Goal: Book appointment/travel/reservation

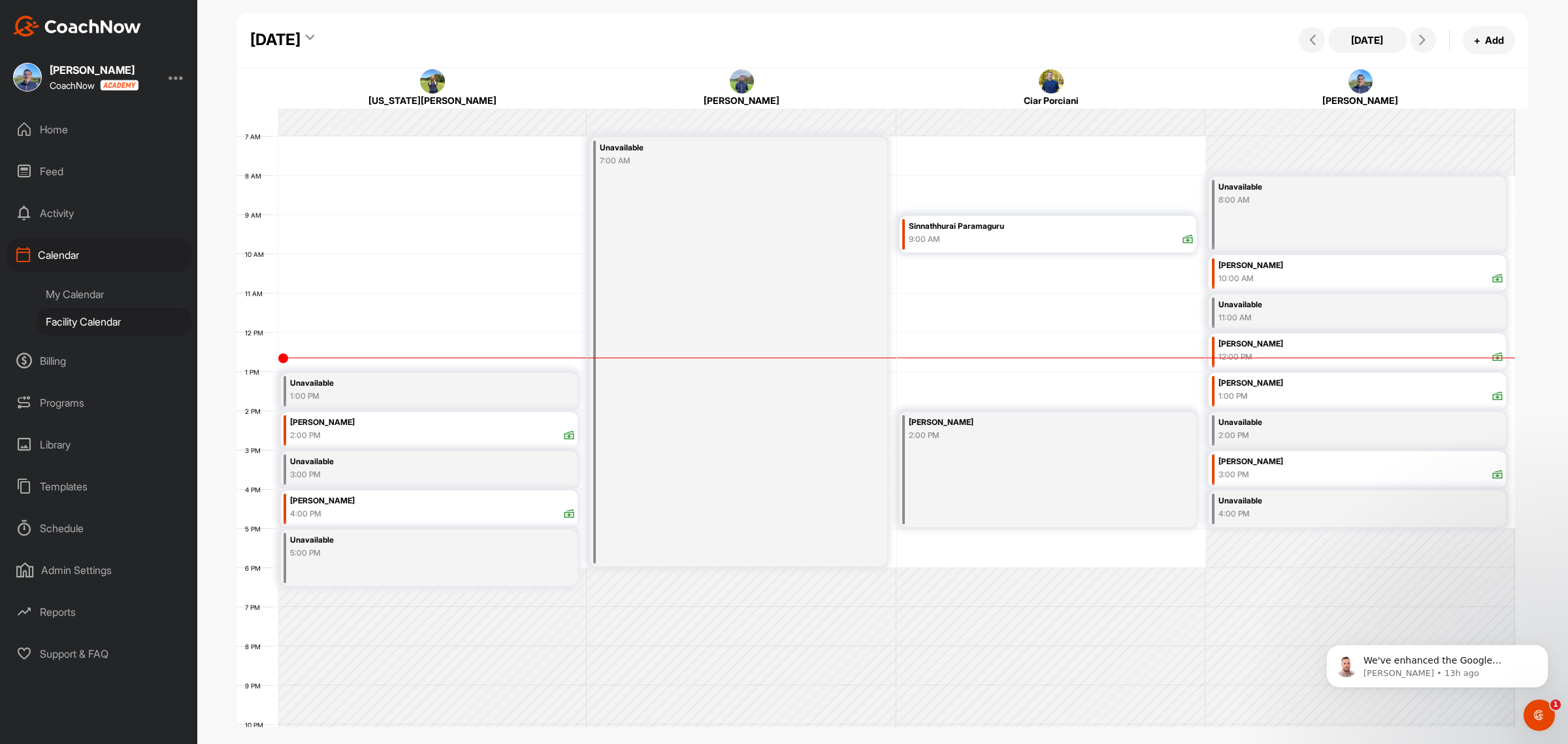
scroll to position [322, 0]
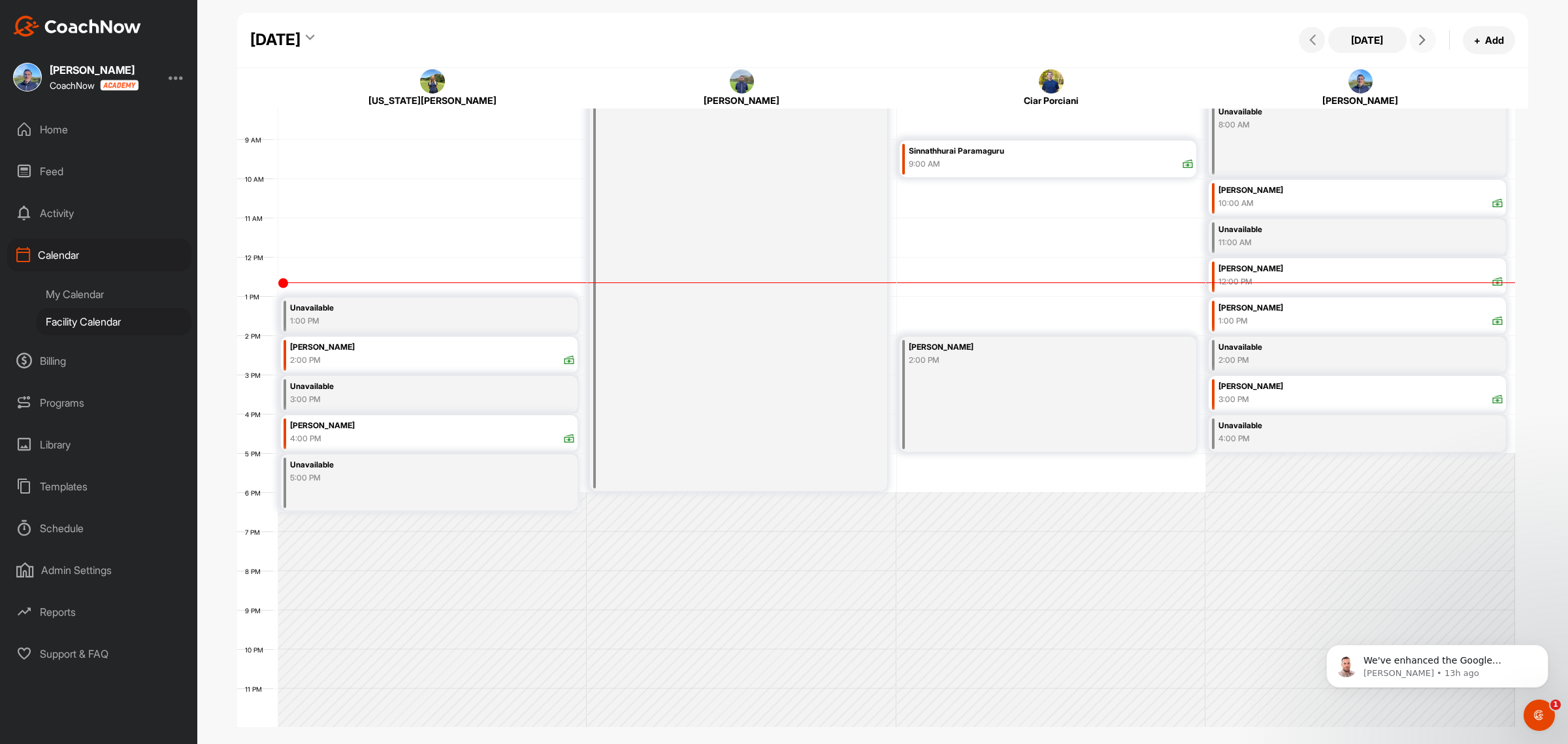
click at [1419, 41] on icon at bounding box center [1422, 40] width 11 height 11
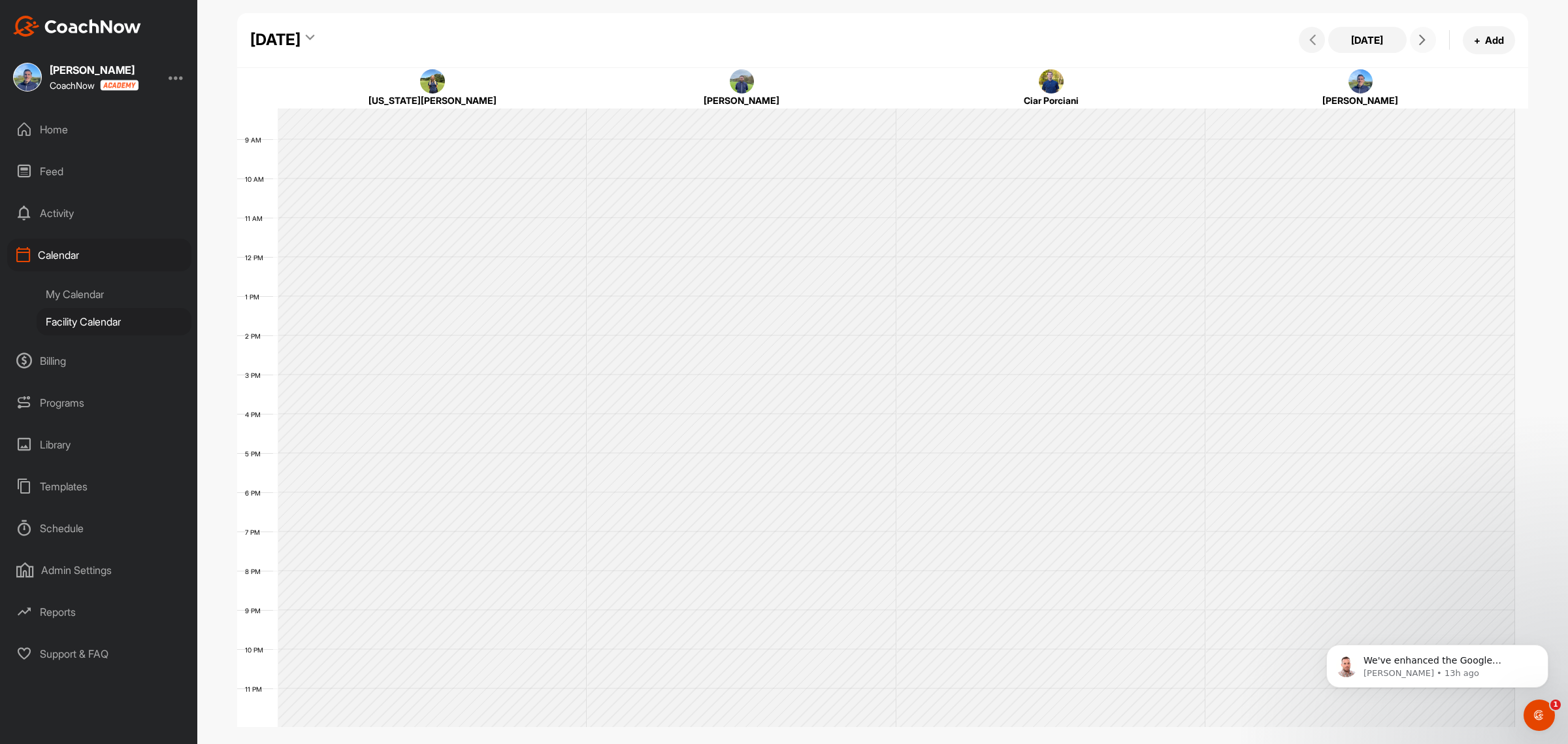
scroll to position [226, 0]
click at [1419, 41] on icon at bounding box center [1422, 40] width 11 height 11
click at [1310, 43] on icon at bounding box center [1312, 40] width 11 height 11
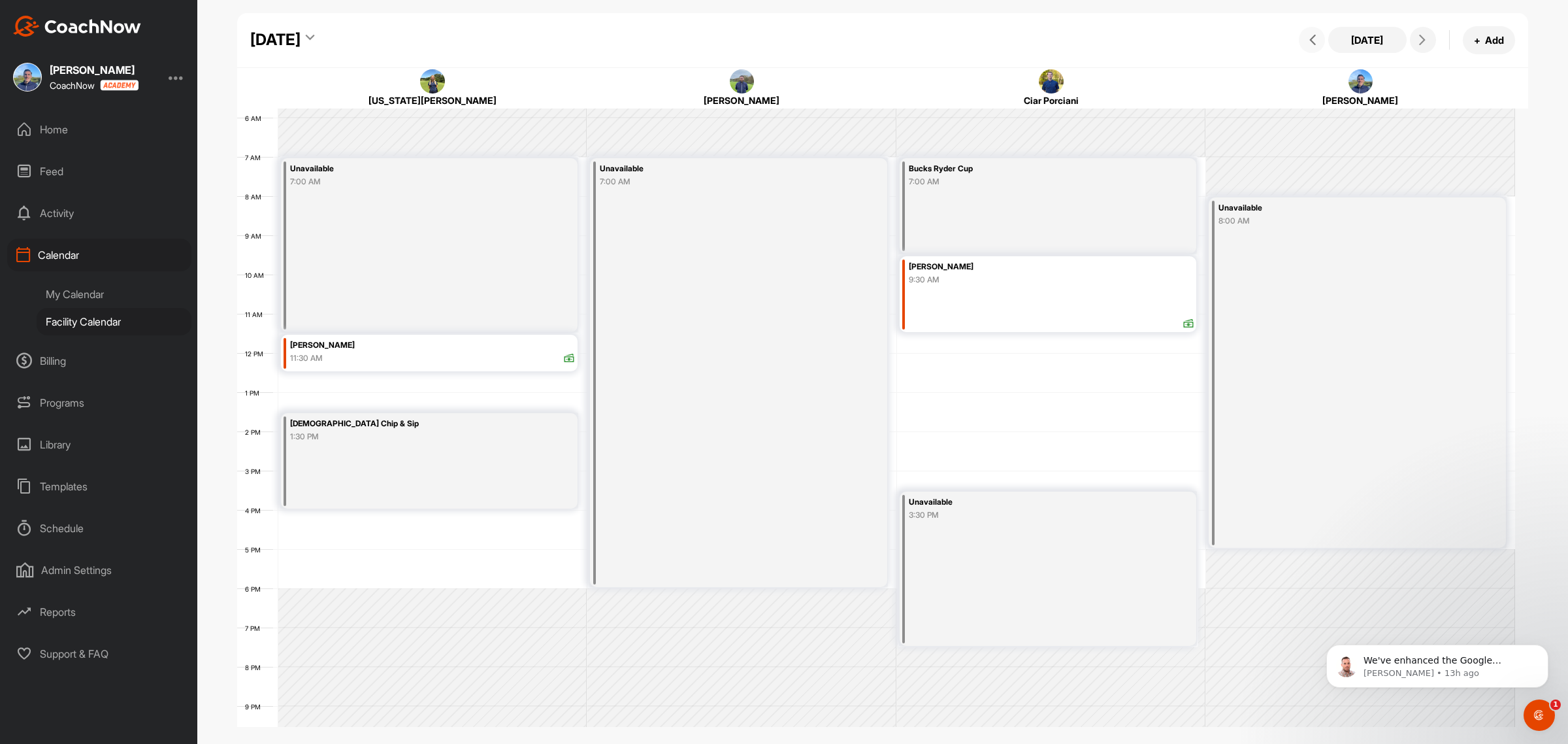
click at [1310, 43] on icon at bounding box center [1312, 40] width 11 height 11
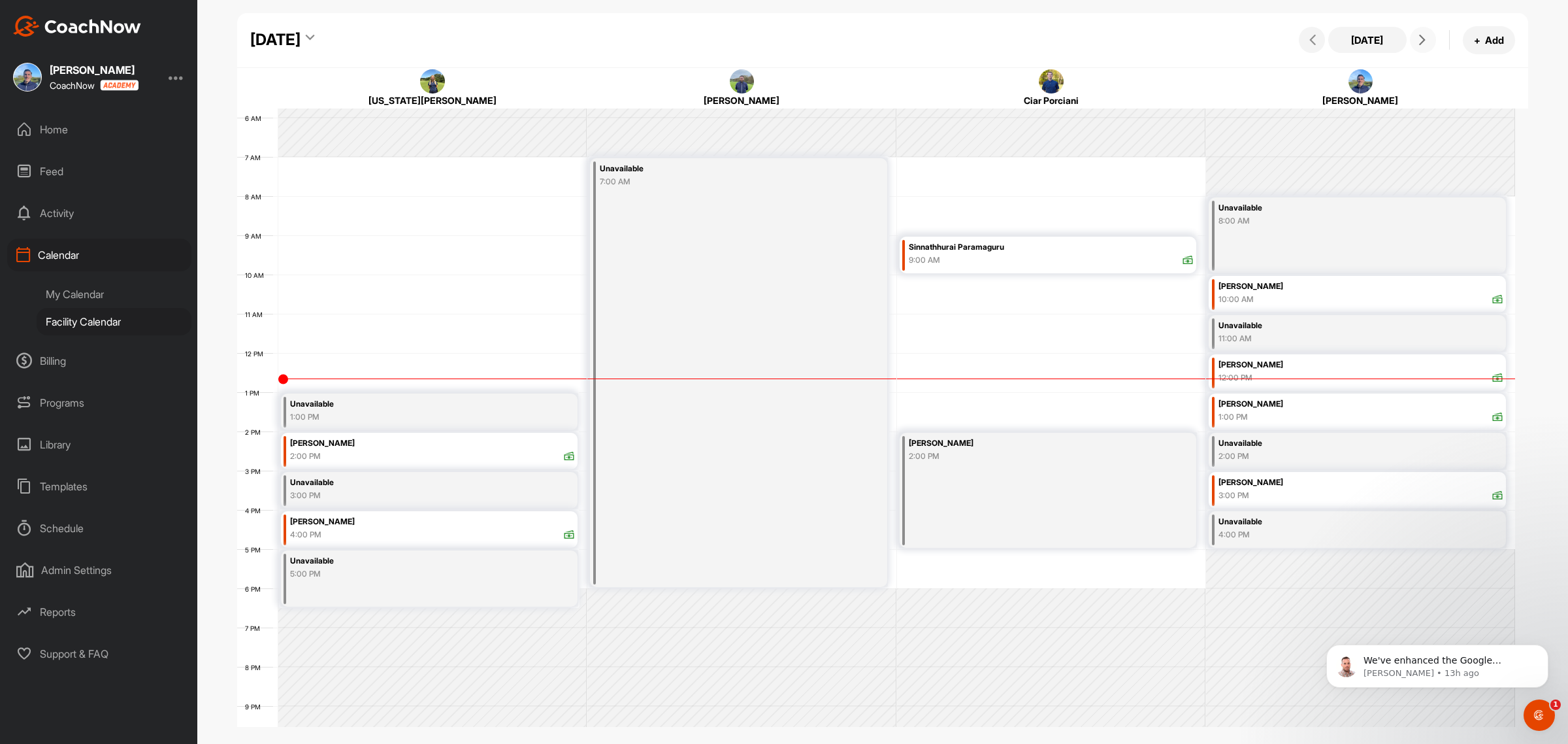
click at [1419, 41] on icon at bounding box center [1422, 40] width 11 height 11
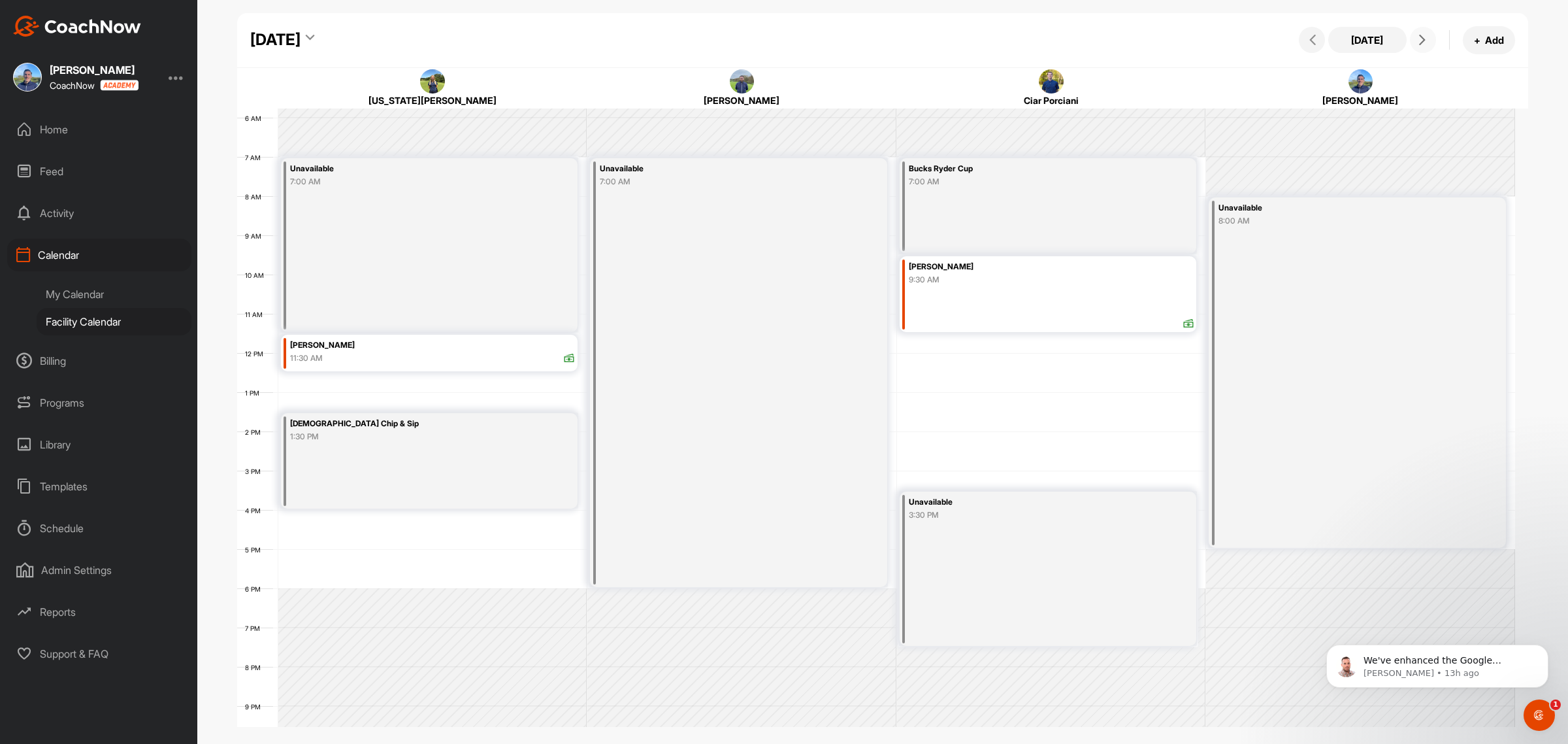
click at [1419, 41] on icon at bounding box center [1422, 40] width 11 height 11
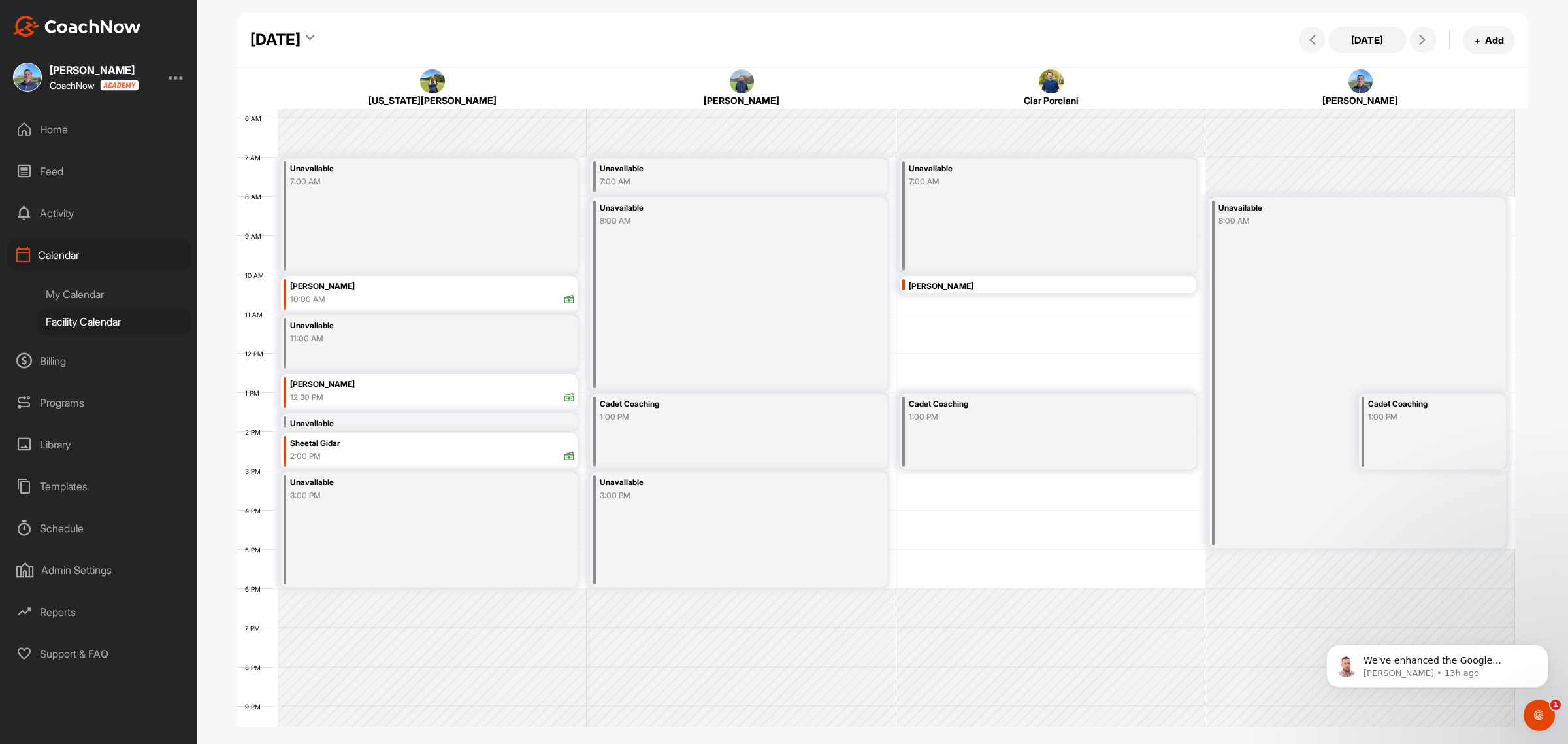
click at [89, 288] on div "My Calendar" at bounding box center [113, 294] width 155 height 27
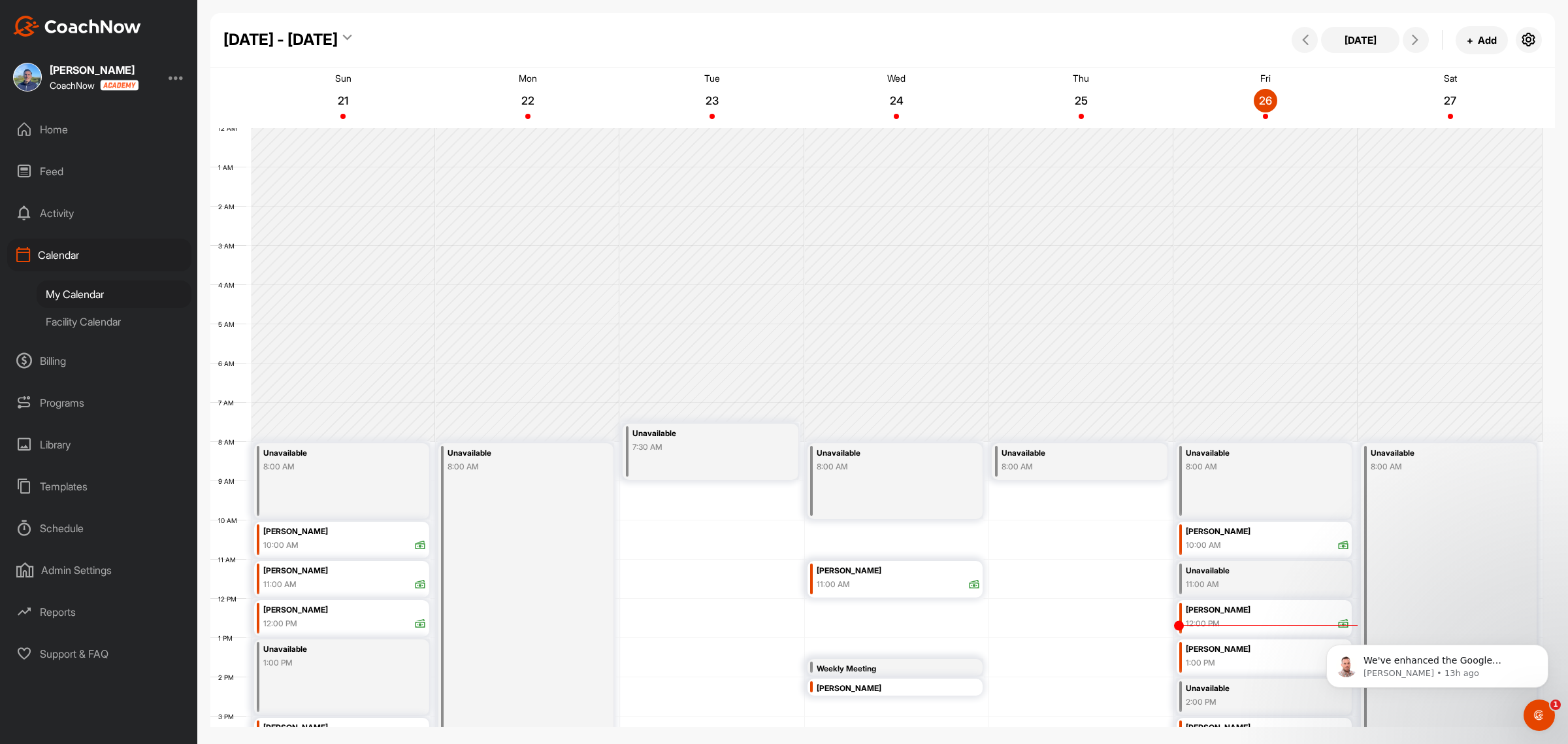
scroll to position [226, 0]
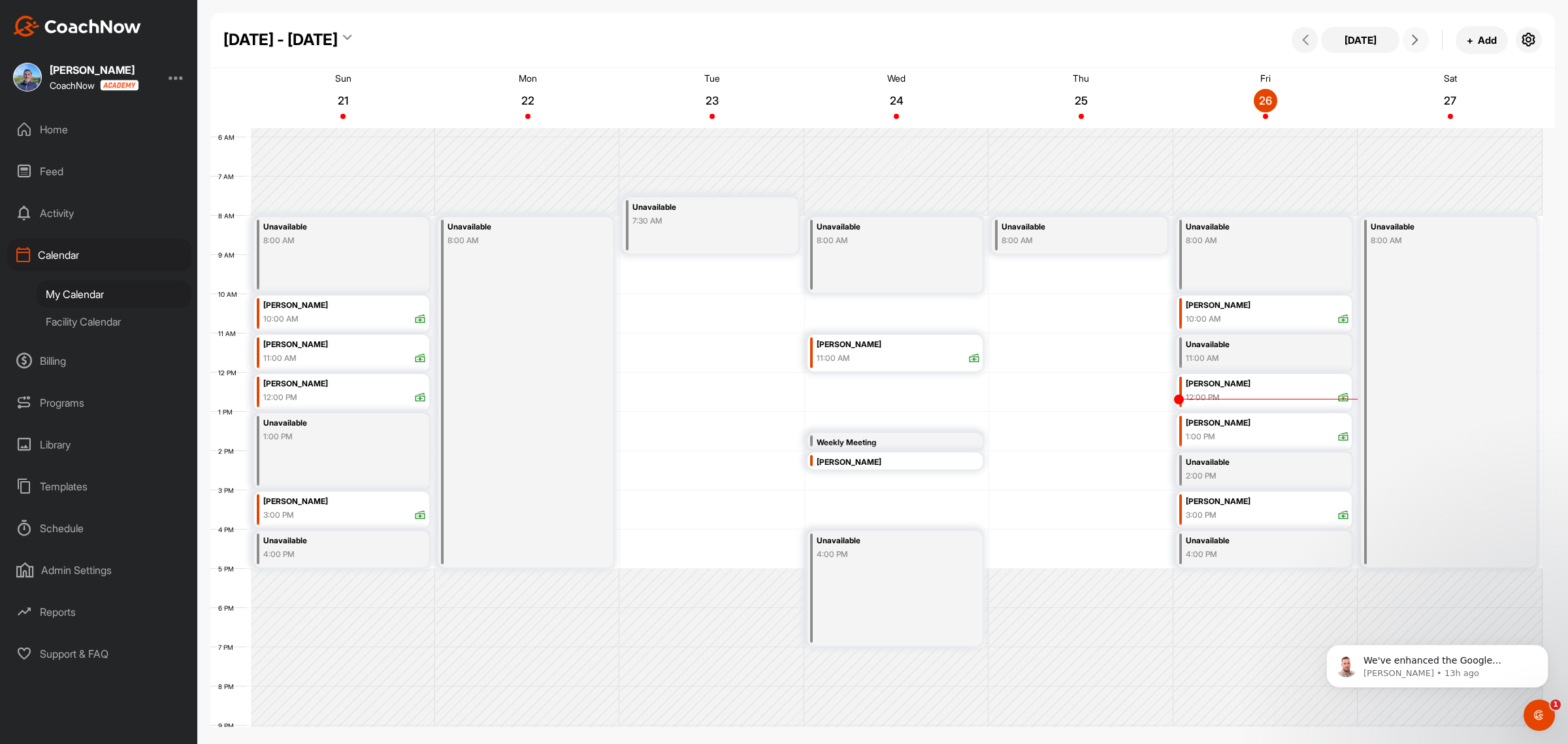
click at [1415, 41] on icon at bounding box center [1415, 40] width 11 height 11
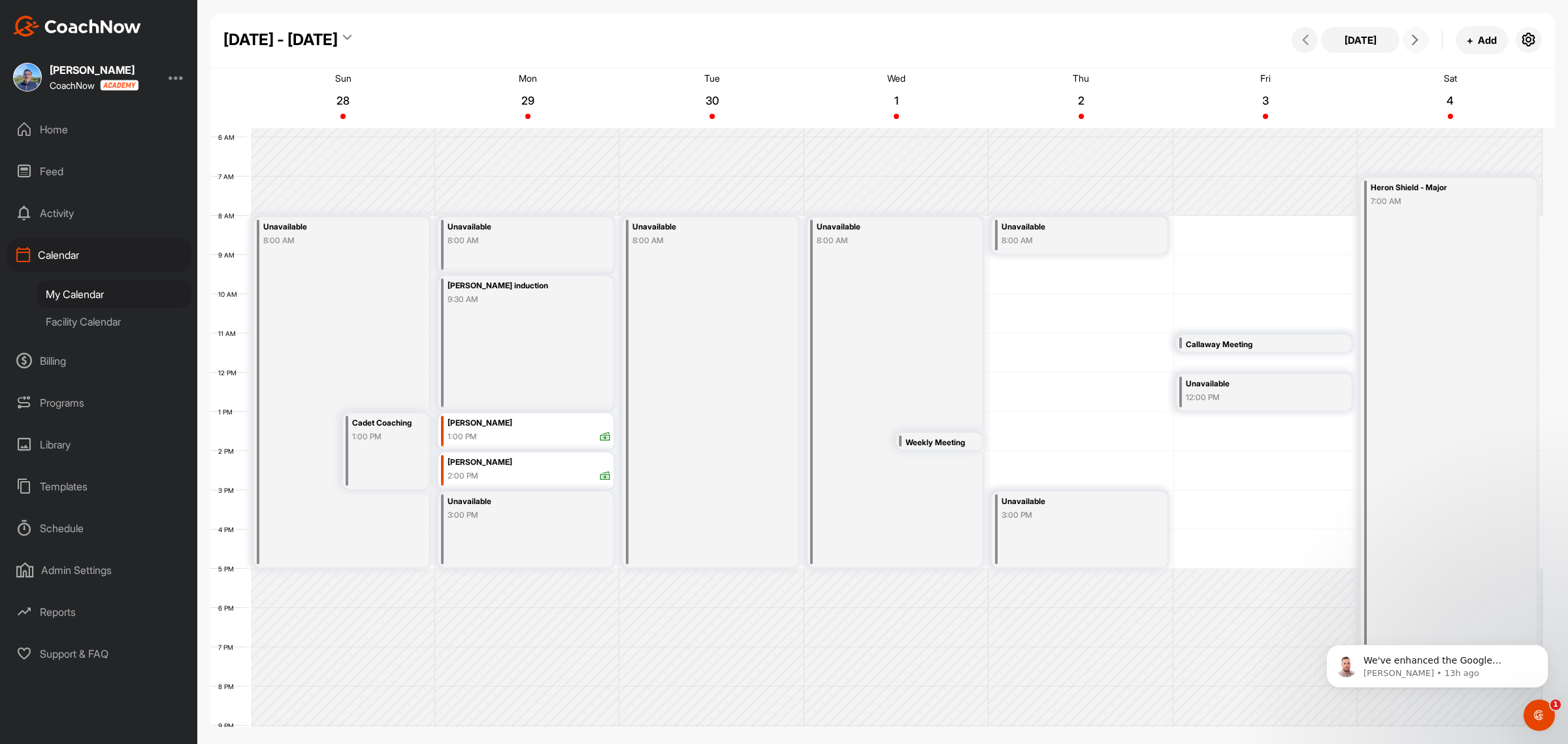
click at [1416, 41] on icon at bounding box center [1415, 40] width 11 height 11
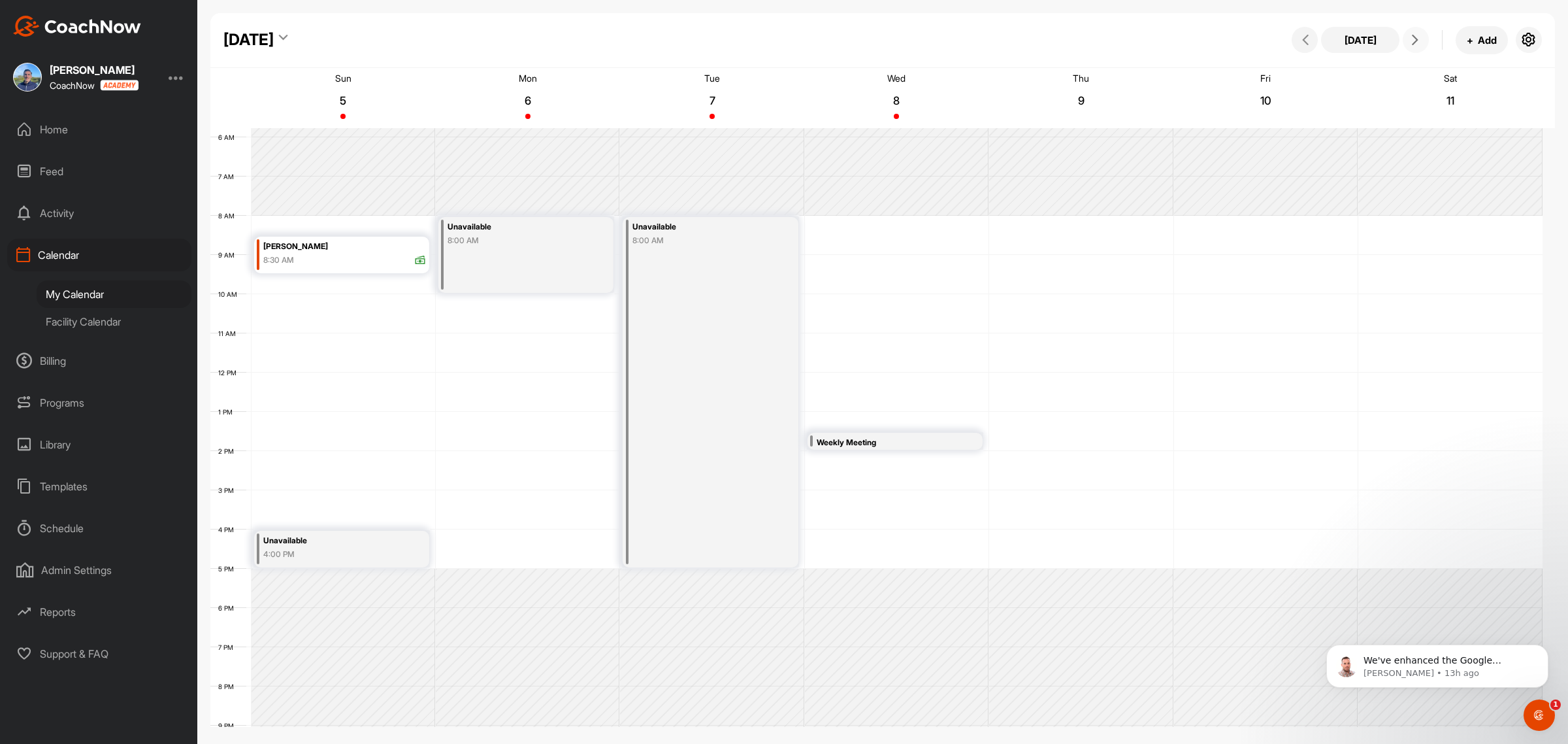
click at [1416, 41] on icon at bounding box center [1415, 40] width 11 height 11
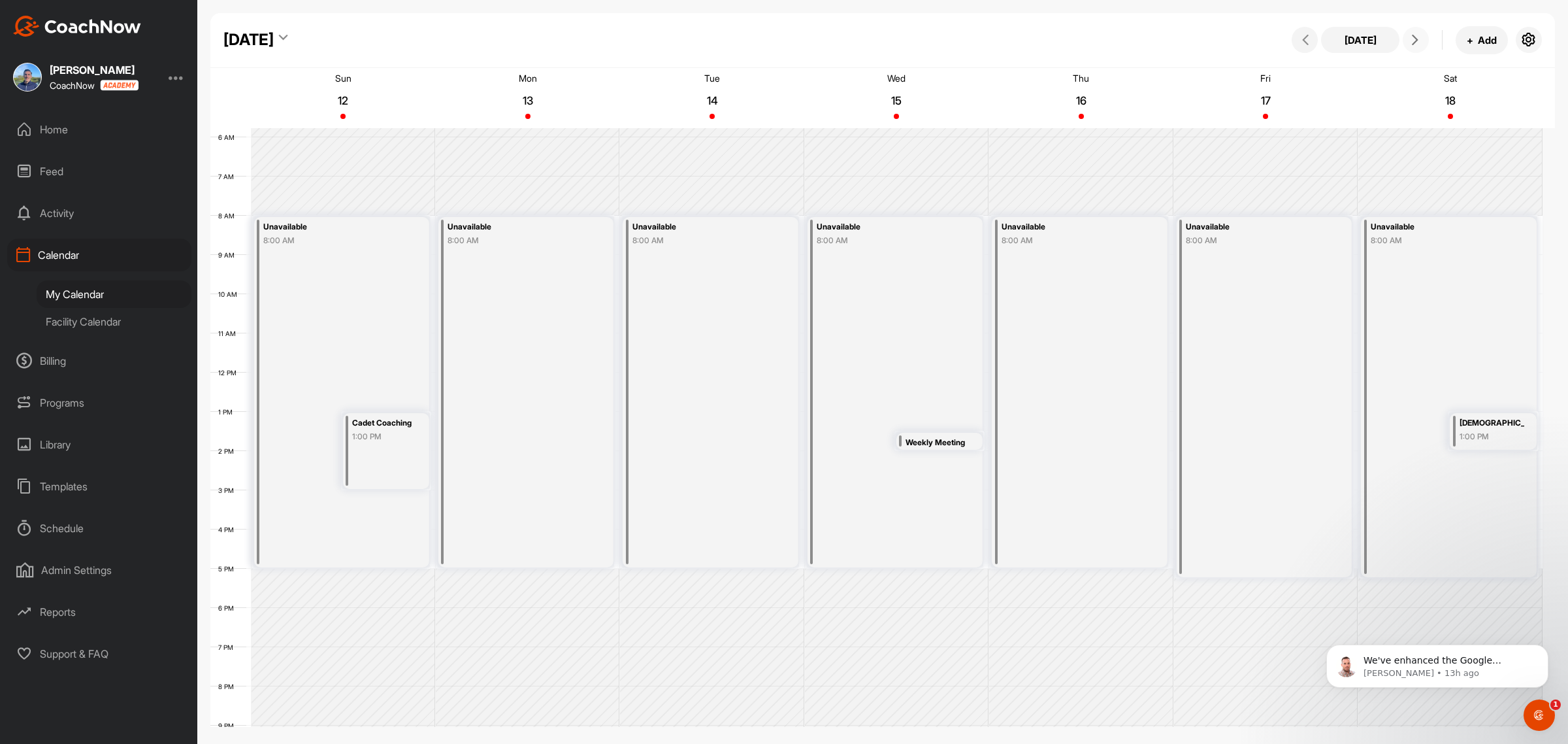
click at [1416, 41] on icon at bounding box center [1415, 40] width 11 height 11
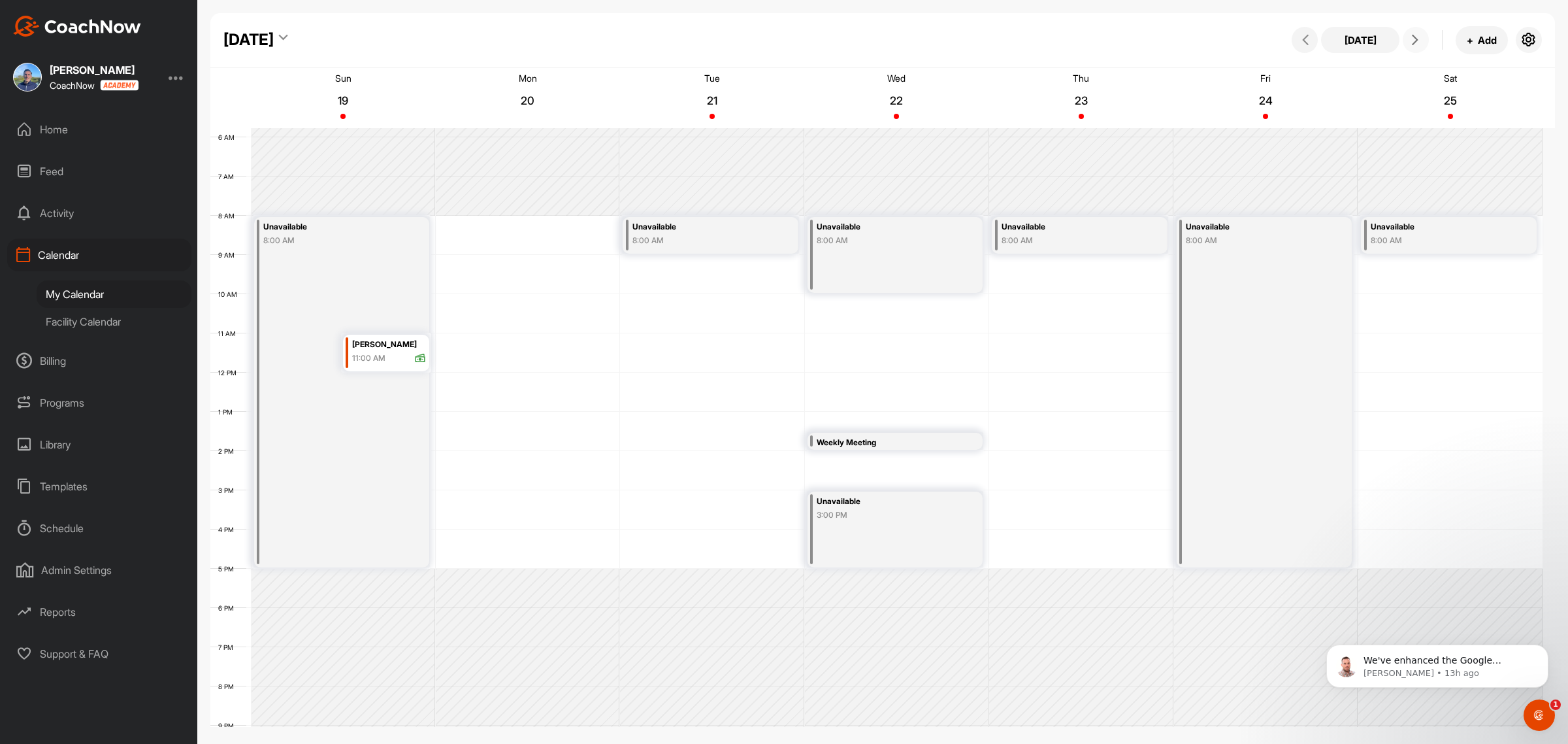
click at [1414, 41] on icon at bounding box center [1415, 40] width 11 height 11
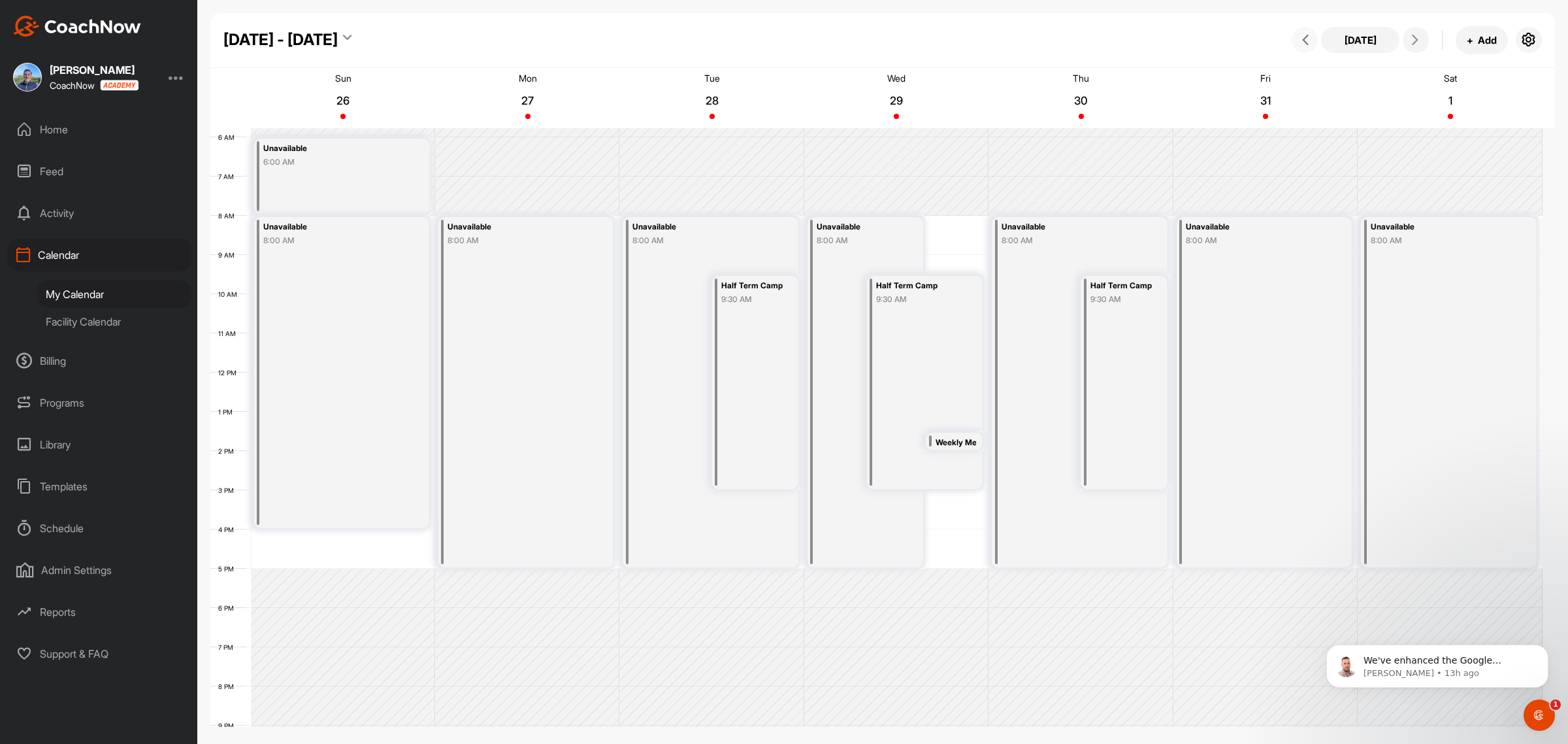
click at [1314, 44] on button at bounding box center [1305, 40] width 27 height 27
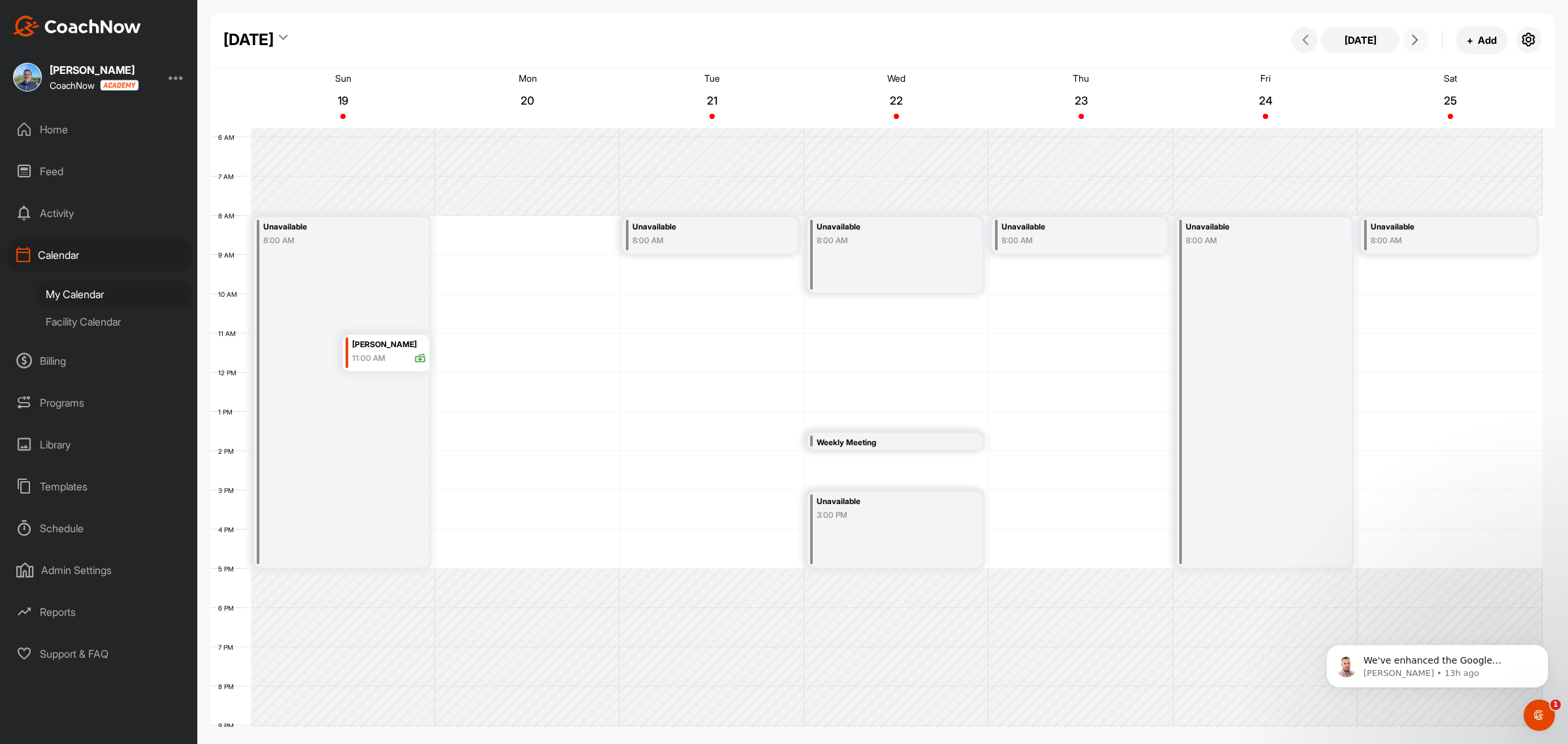
click at [1411, 39] on icon at bounding box center [1415, 40] width 11 height 11
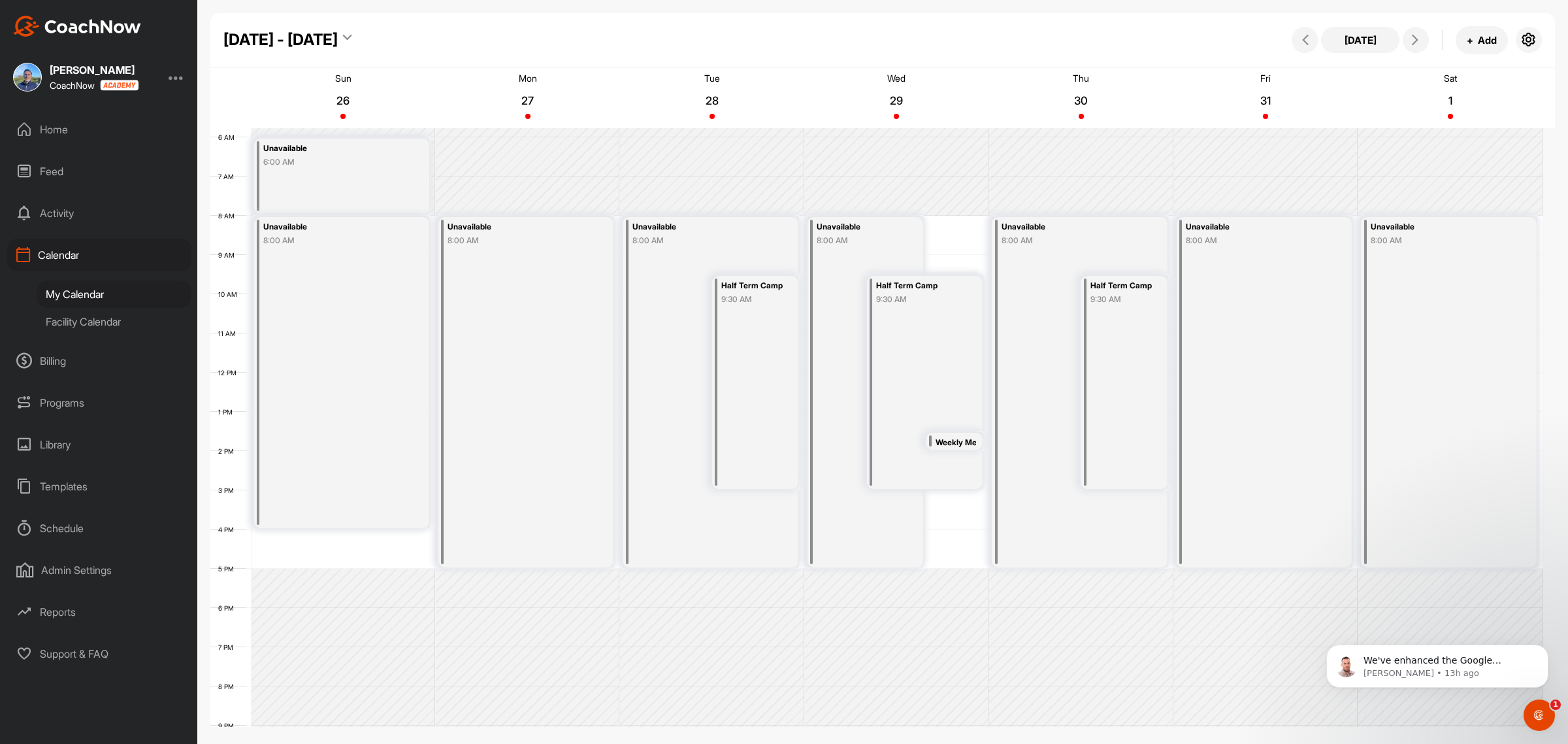
click at [1405, 30] on div "[DATE] + Add" at bounding box center [1415, 41] width 253 height 28
click at [1412, 39] on icon at bounding box center [1415, 40] width 11 height 11
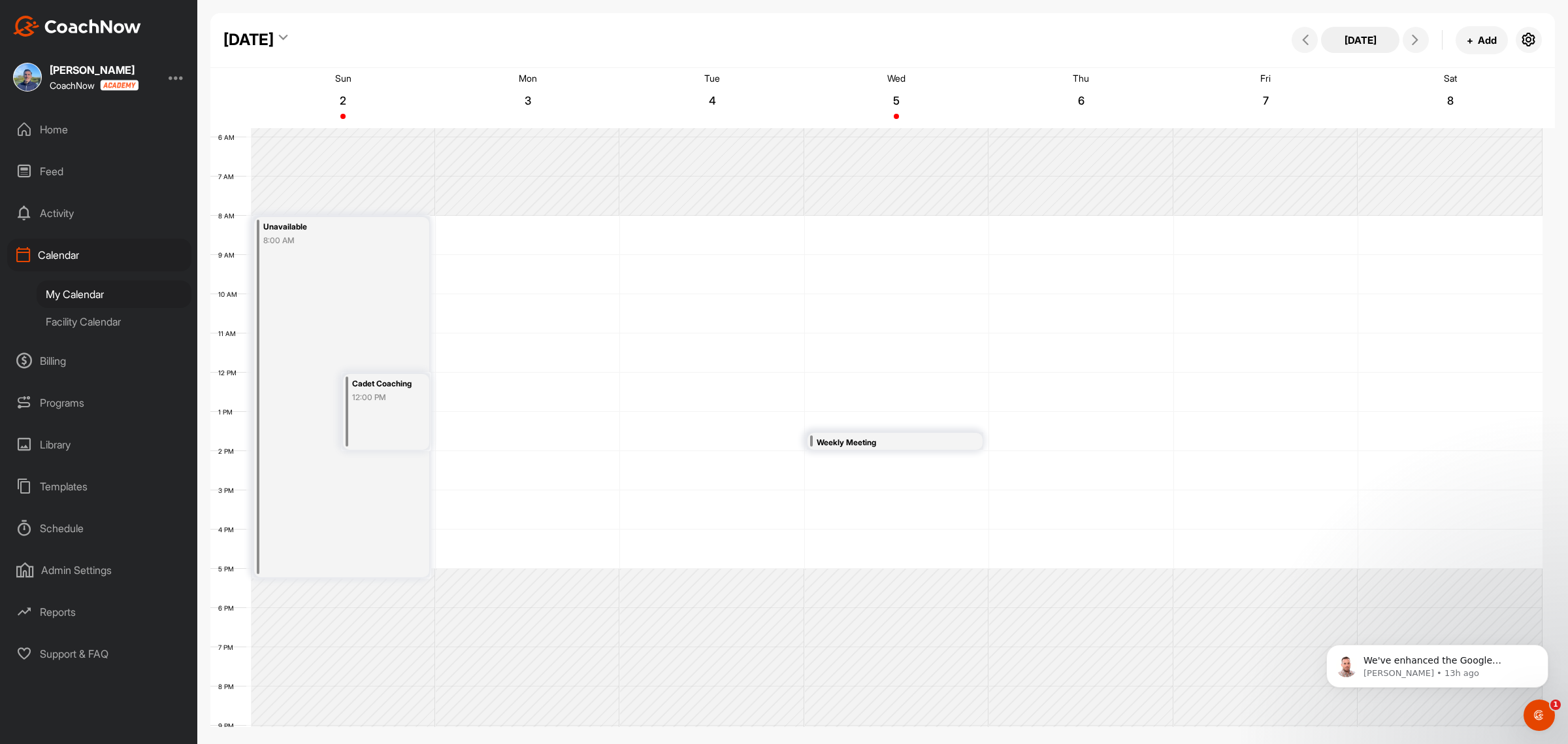
click at [1353, 43] on button "[DATE]" at bounding box center [1360, 40] width 79 height 27
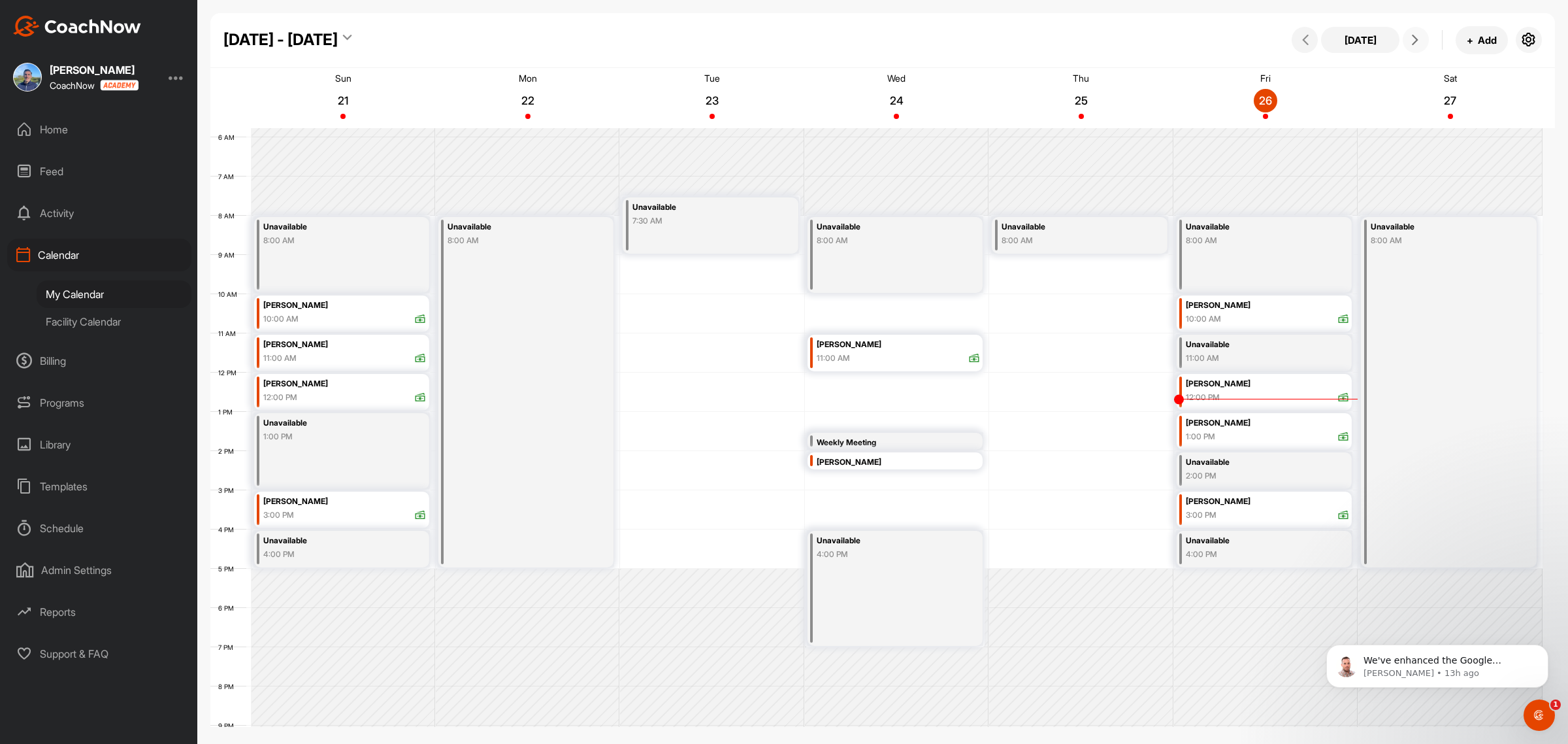
click at [1414, 43] on icon at bounding box center [1415, 40] width 11 height 11
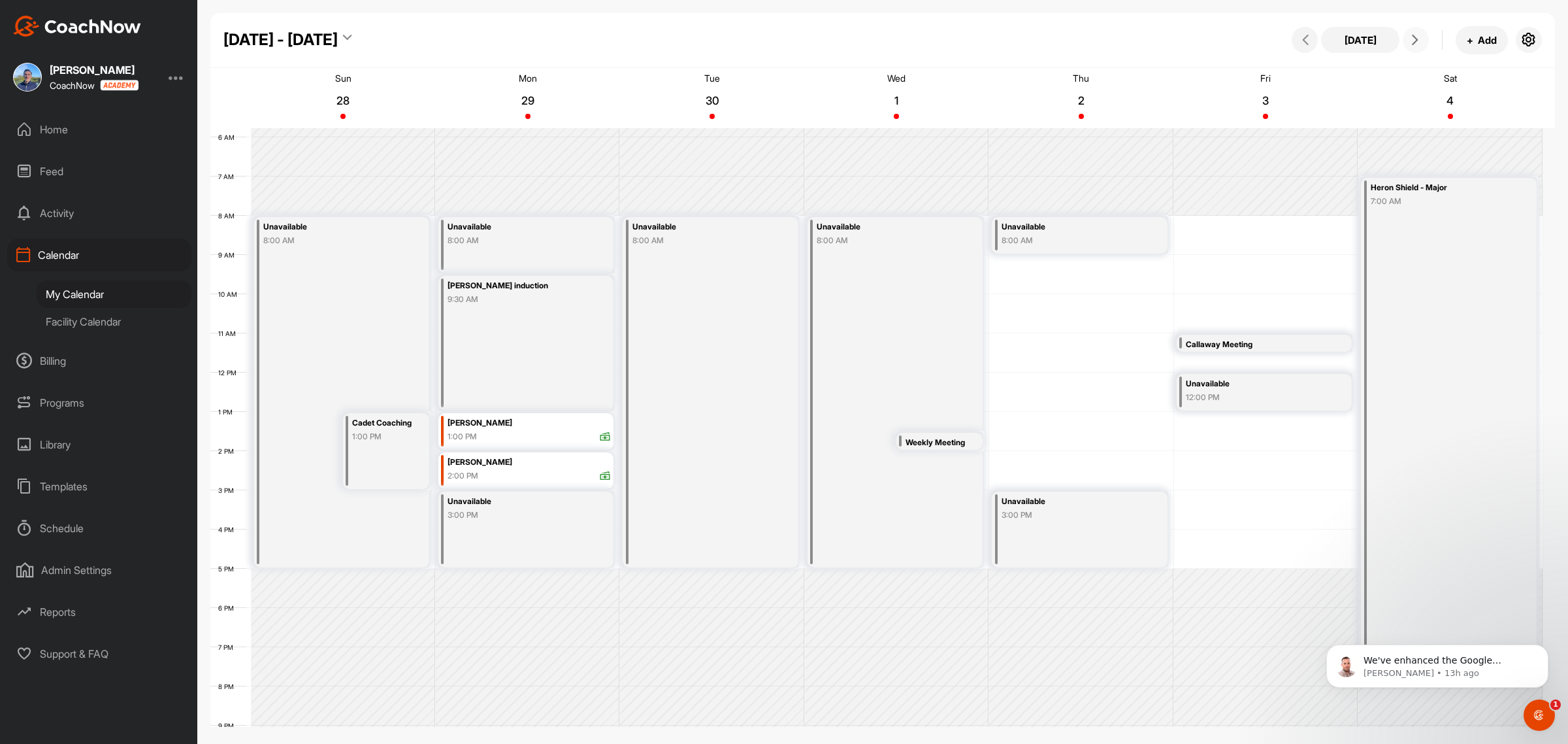
click at [1412, 43] on icon at bounding box center [1415, 40] width 11 height 11
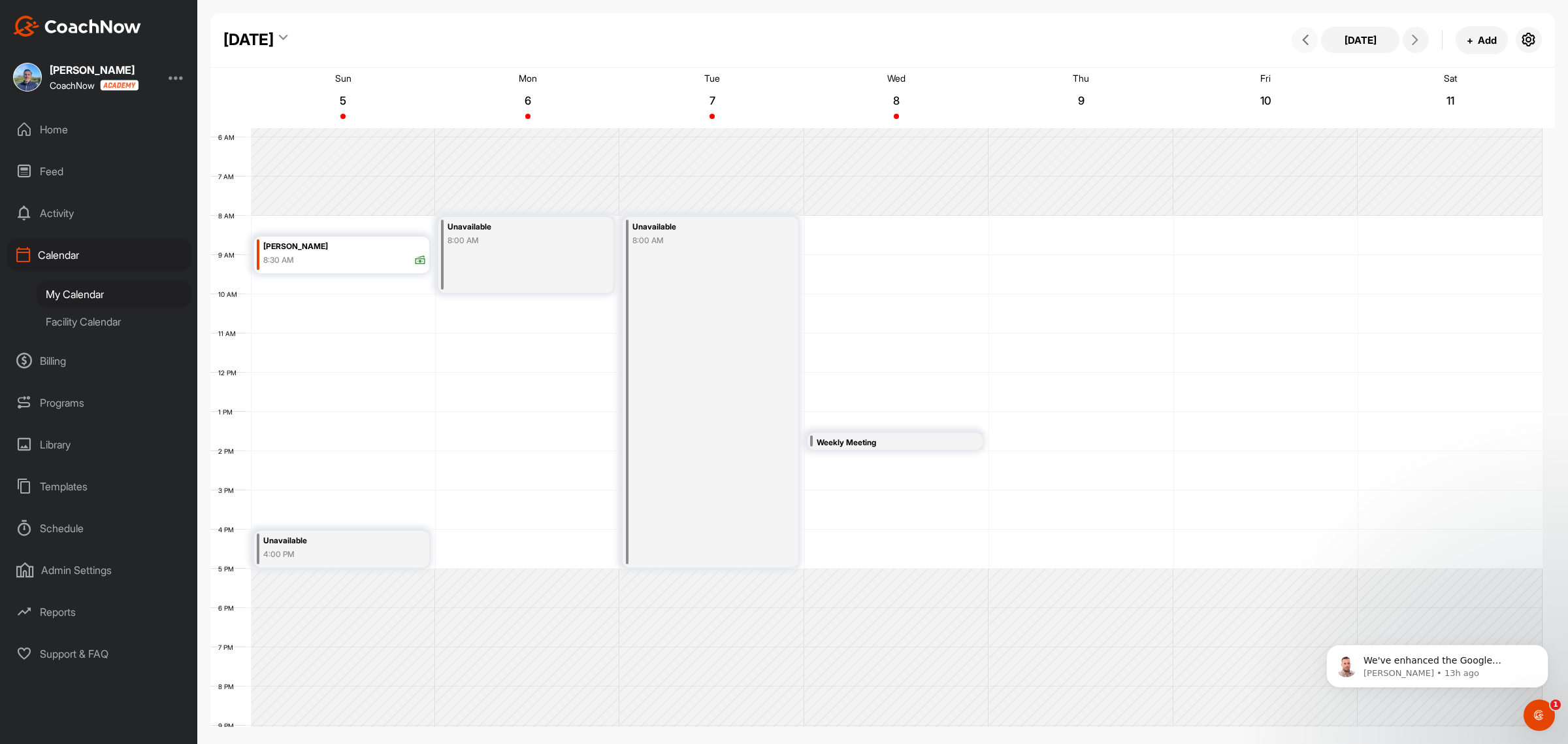
click at [1300, 41] on icon at bounding box center [1305, 40] width 11 height 11
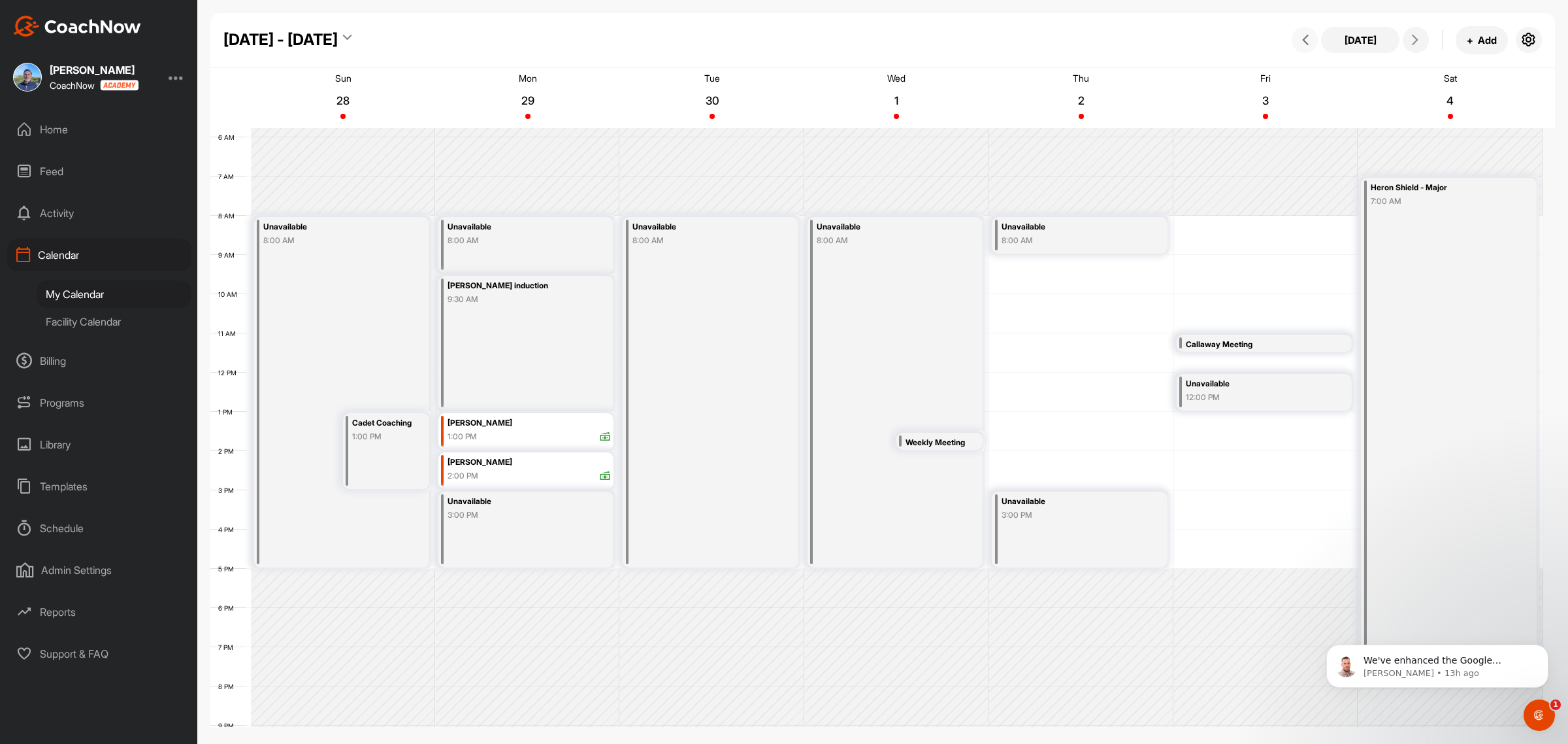
click at [487, 503] on div "Unavailable" at bounding box center [514, 501] width 135 height 15
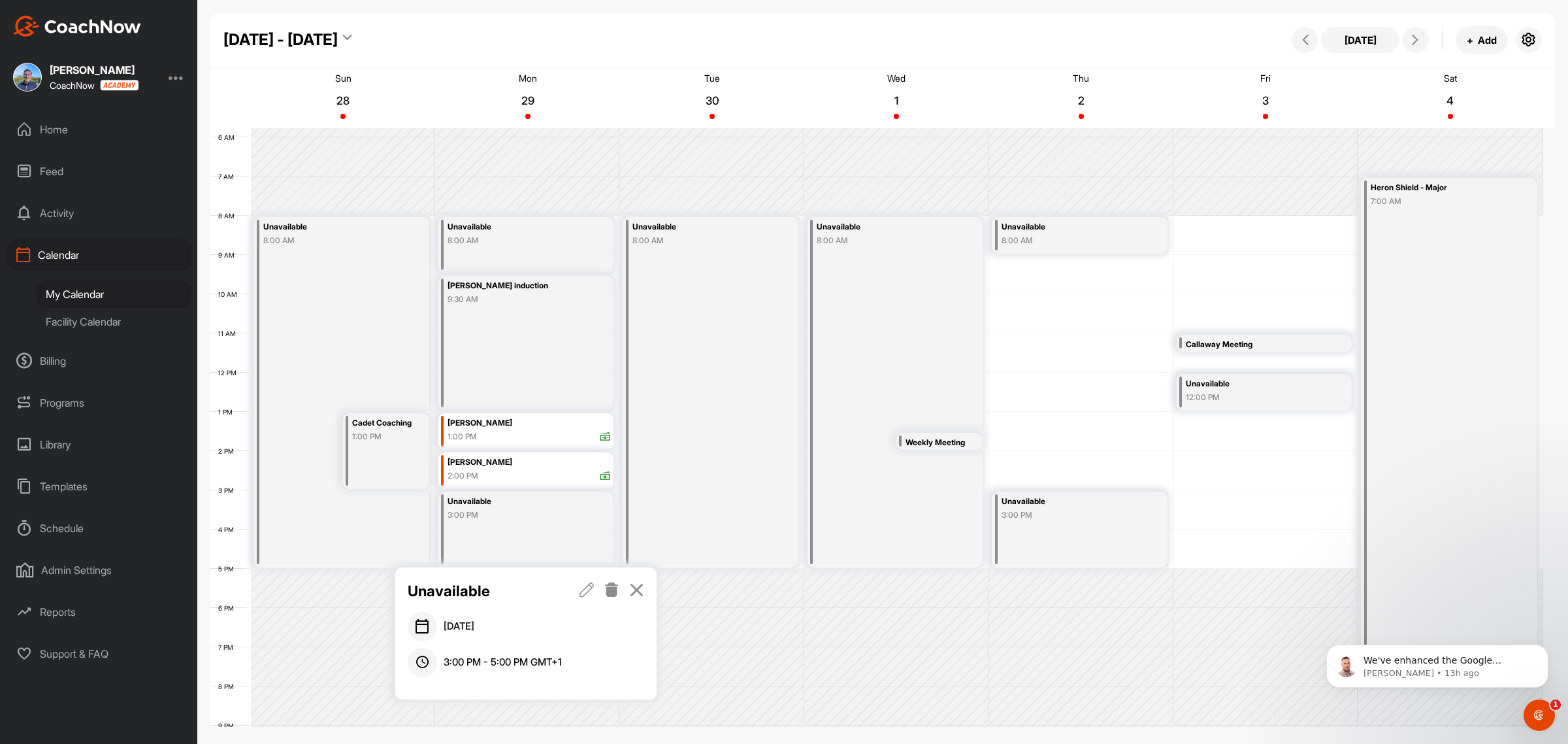
click at [588, 586] on icon at bounding box center [586, 589] width 15 height 14
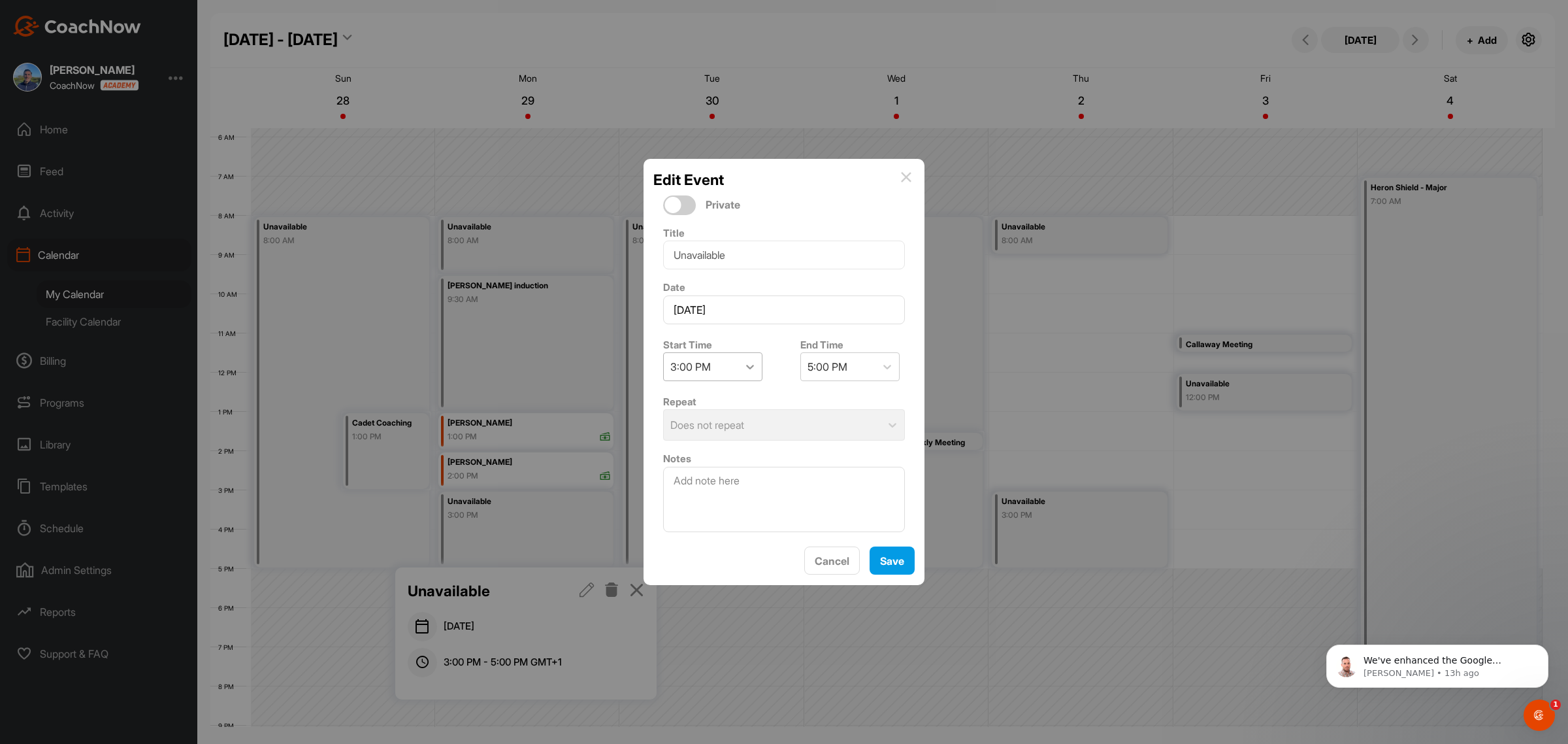
click at [749, 360] on icon at bounding box center [750, 367] width 13 height 13
click at [716, 557] on div "4:00 PM" at bounding box center [713, 563] width 99 height 27
click at [884, 567] on span "Save" at bounding box center [892, 561] width 24 height 13
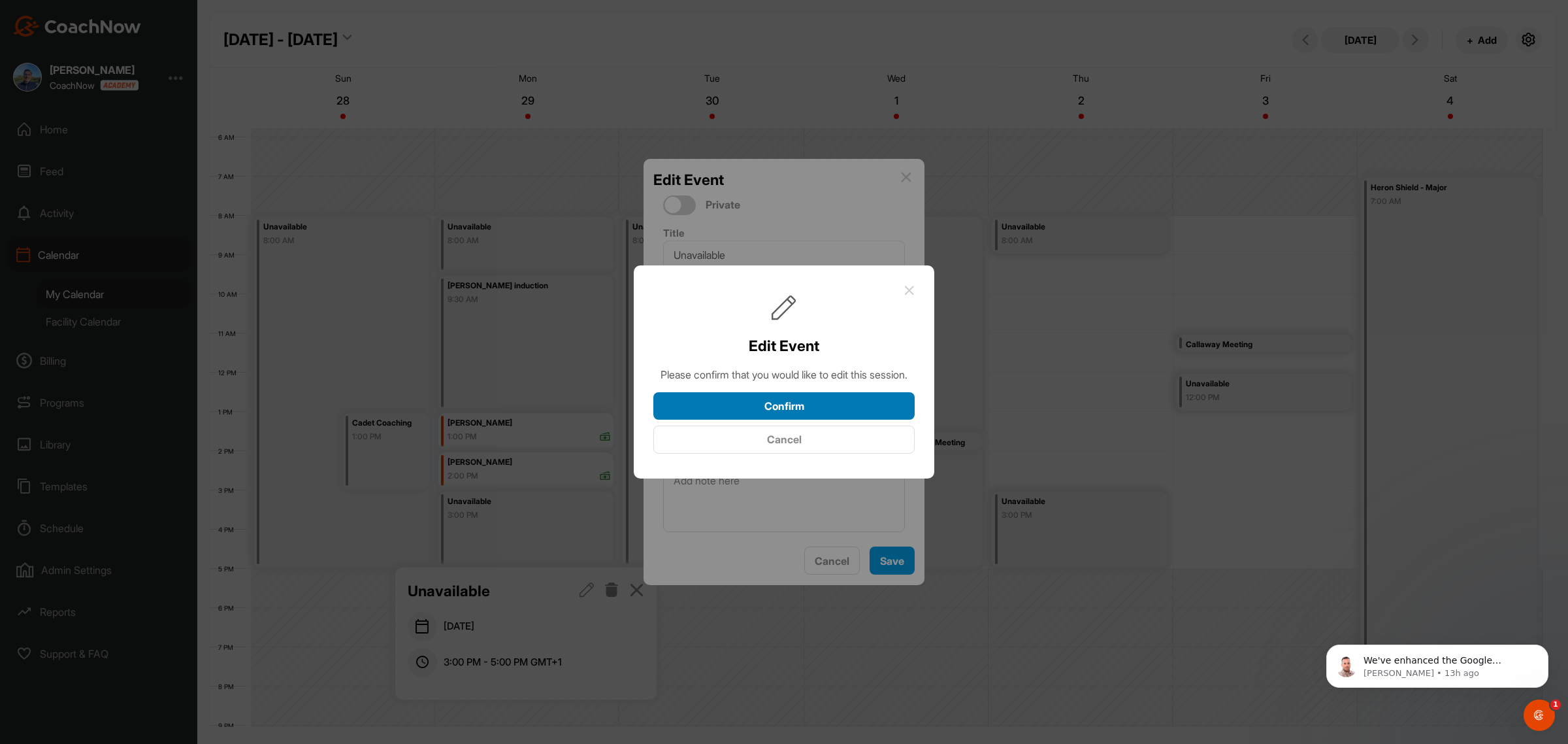
click at [748, 409] on button "Confirm" at bounding box center [784, 407] width 261 height 28
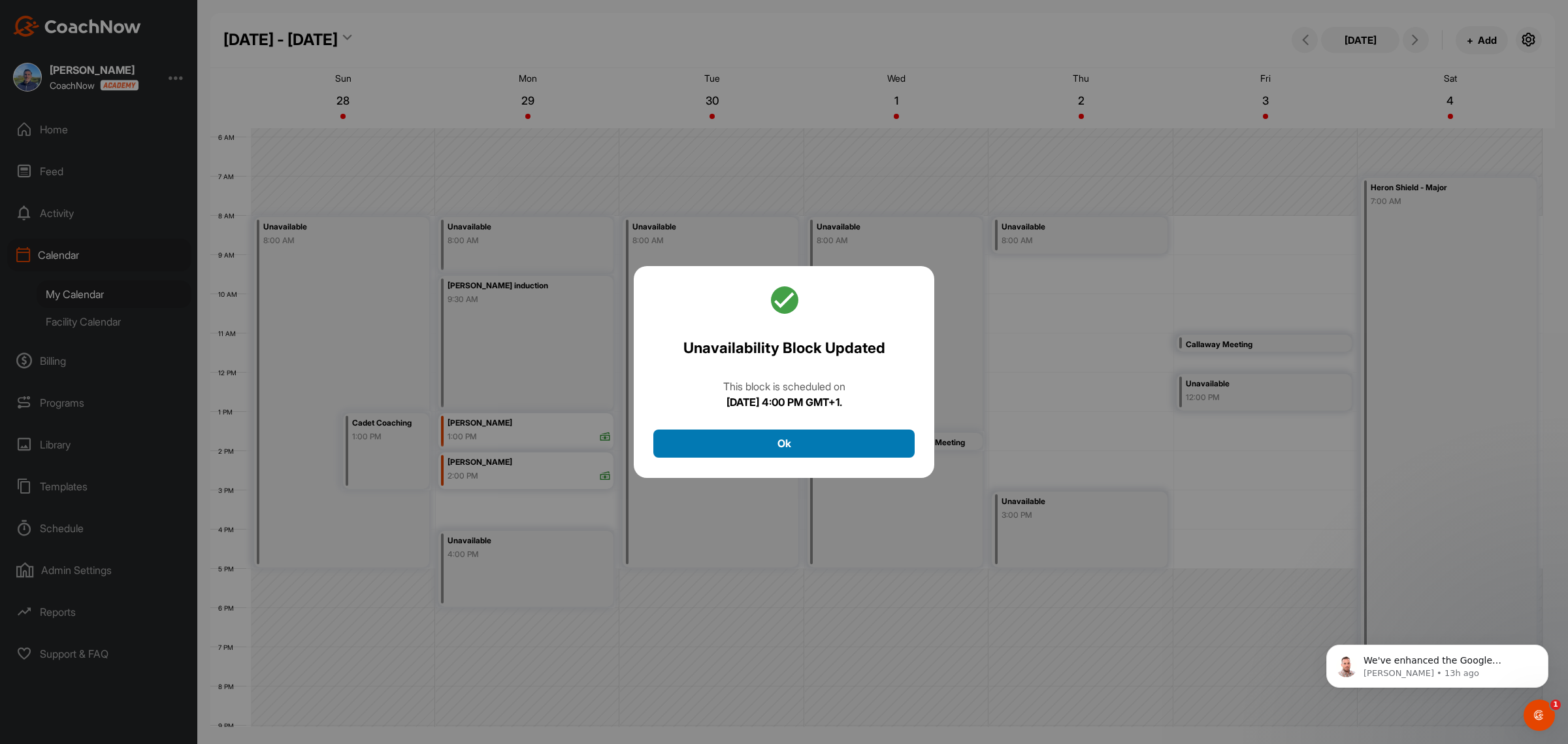
click at [754, 445] on button "Ok" at bounding box center [784, 444] width 261 height 28
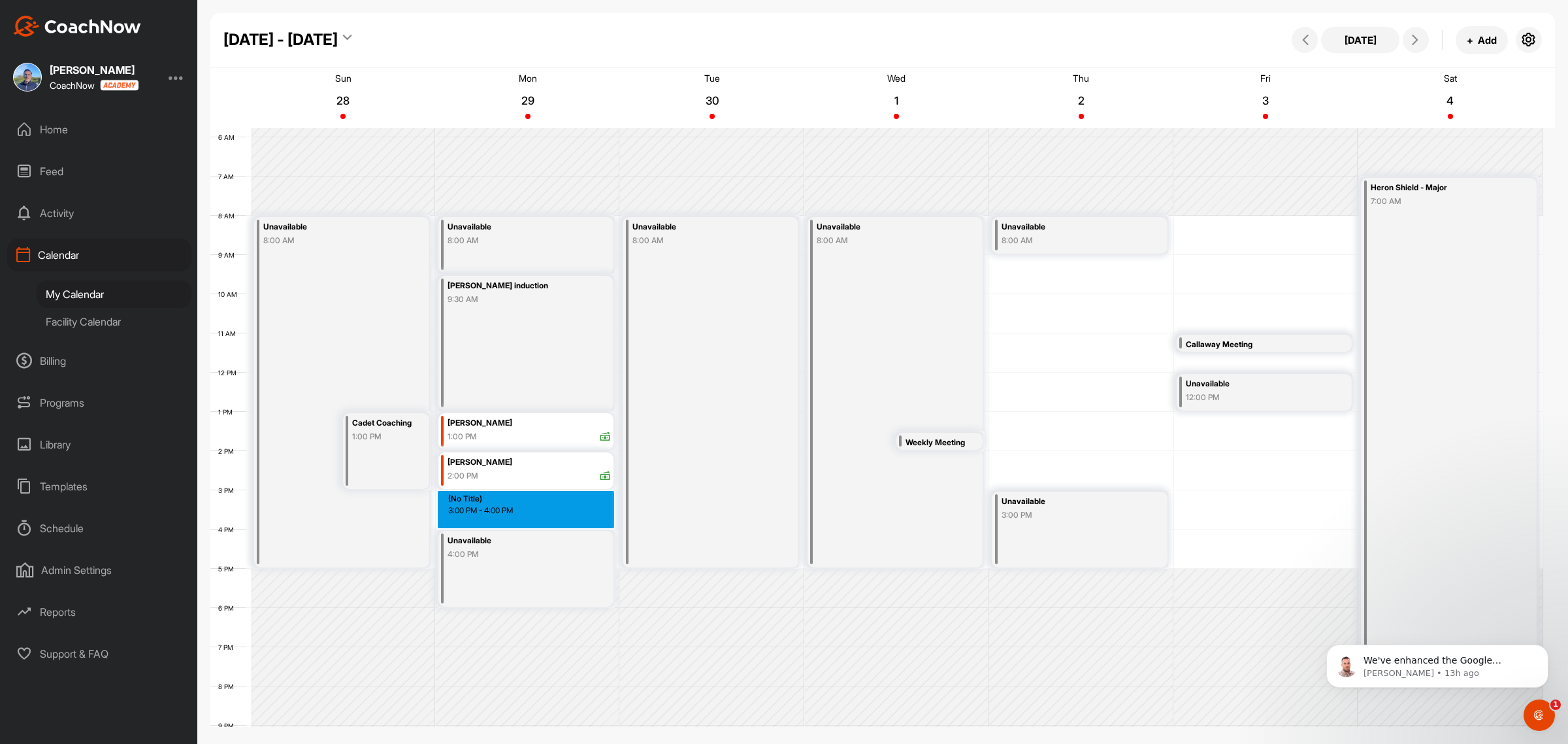
click at [497, 501] on div "12 AM 1 AM 2 AM 3 AM 4 AM 5 AM 6 AM 7 AM 8 AM 9 AM 10 AM 11 AM 12 PM 1 PM 2 PM …" at bounding box center [877, 372] width 1332 height 942
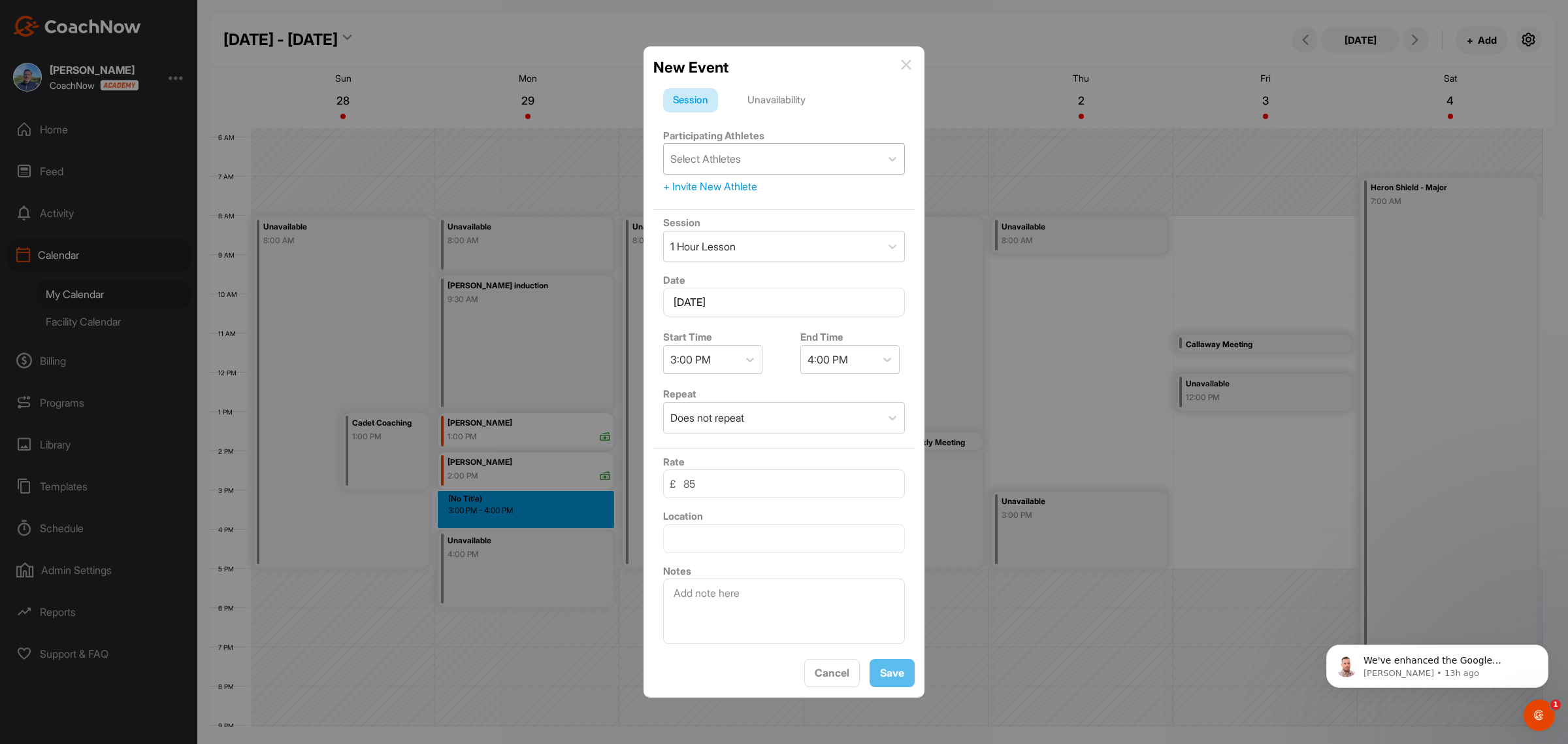
click at [720, 154] on div "Select Athletes" at bounding box center [706, 159] width 71 height 16
type input "gidar"
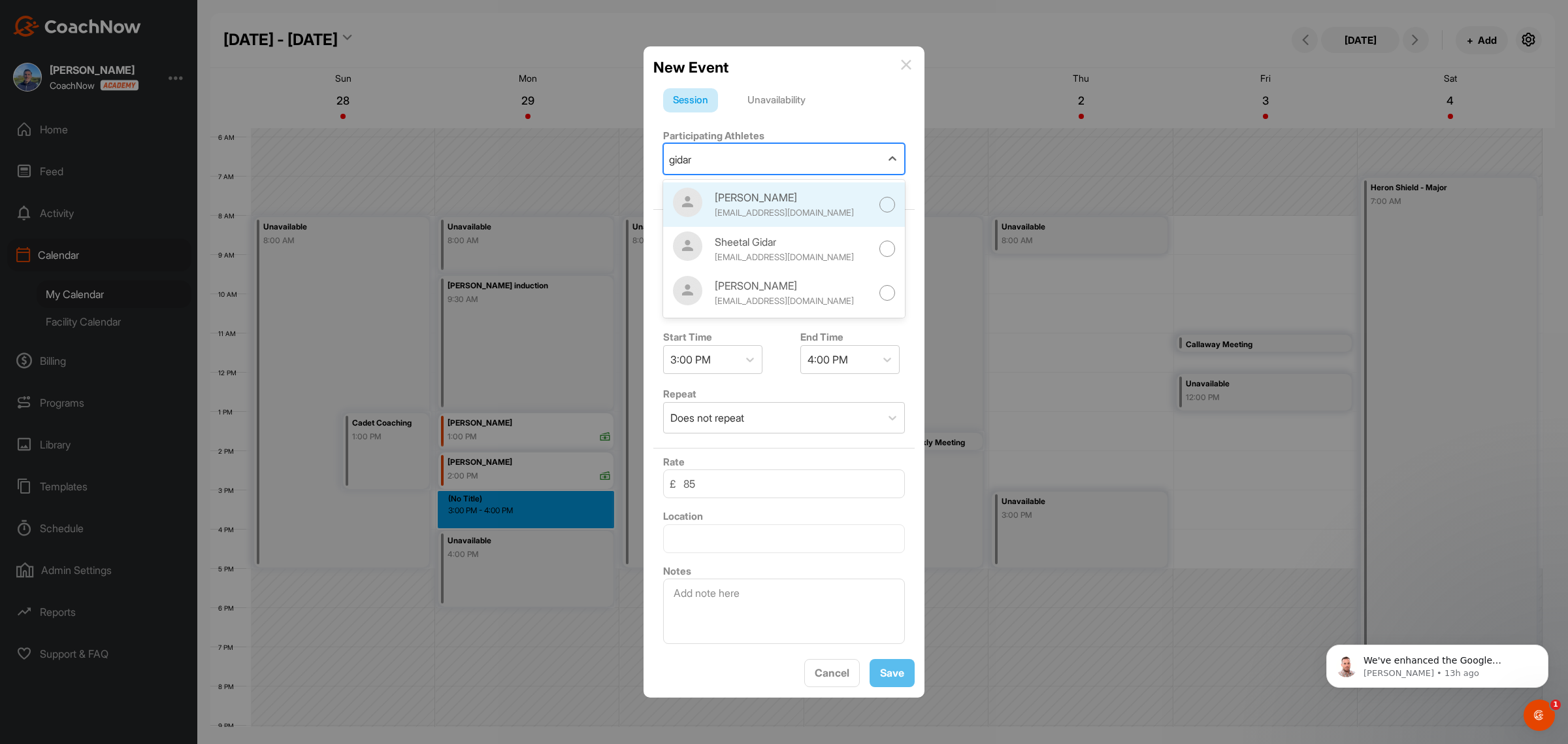
click at [879, 197] on div at bounding box center [887, 205] width 16 height 16
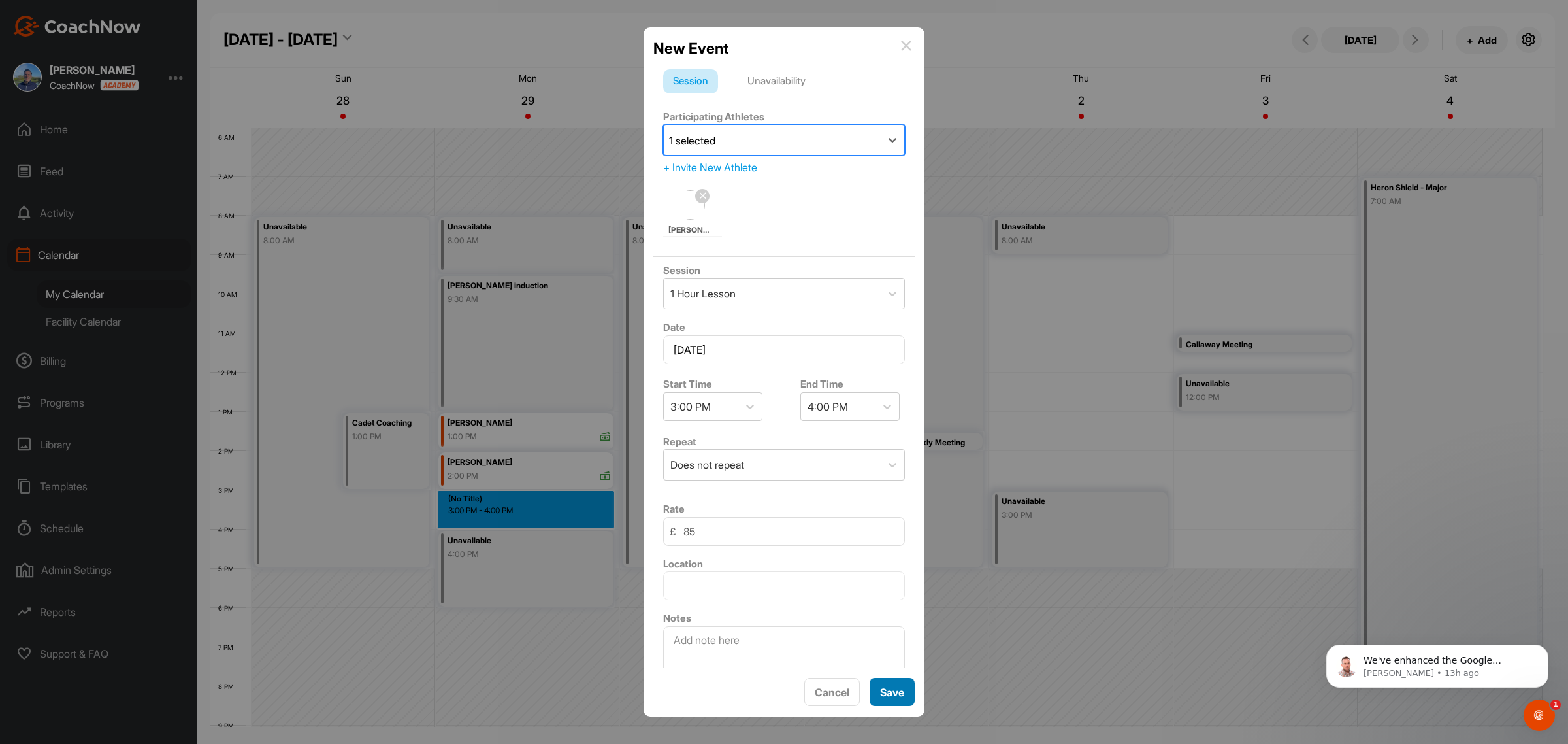
click at [893, 690] on span "Save" at bounding box center [892, 692] width 24 height 13
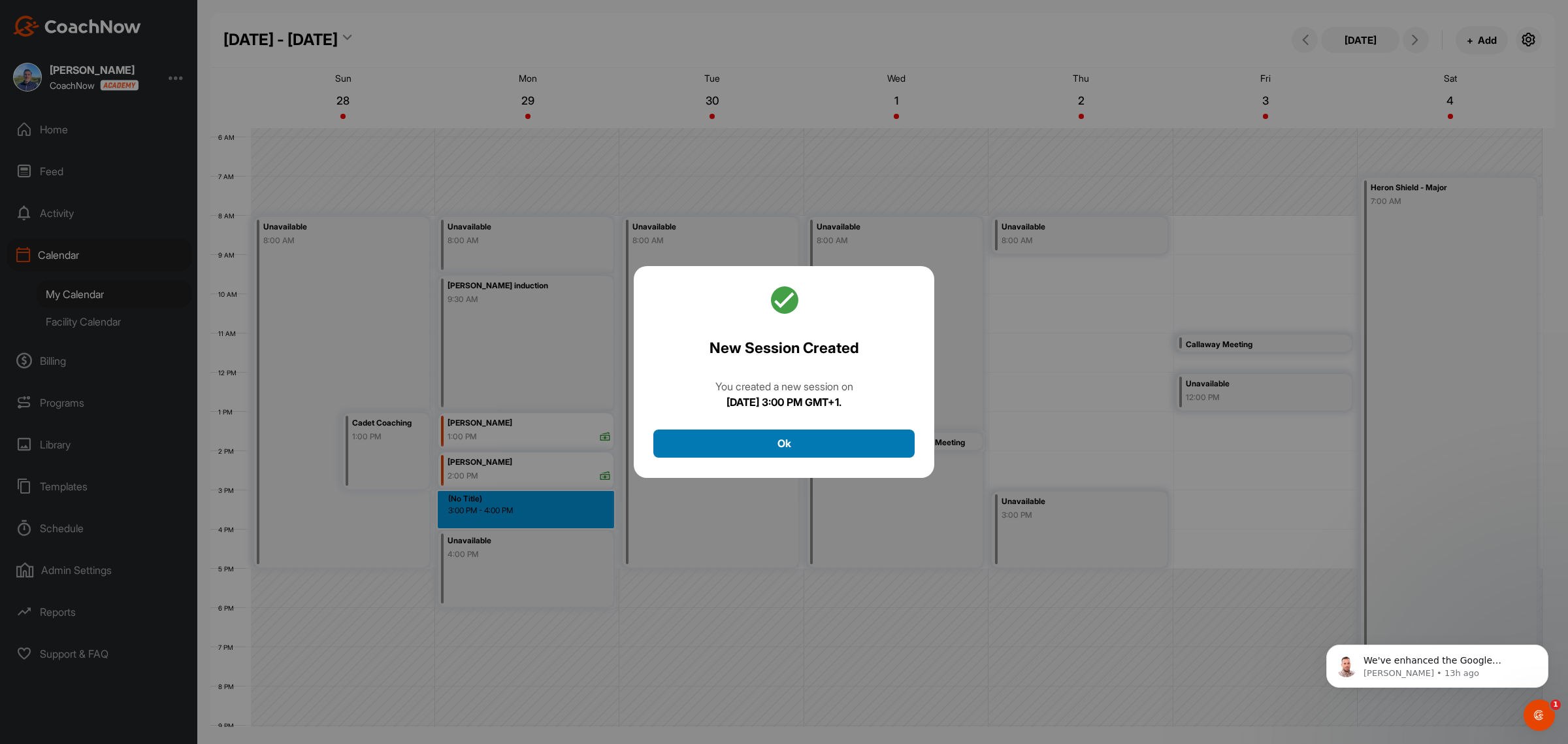
click at [812, 442] on button "Ok" at bounding box center [784, 444] width 261 height 28
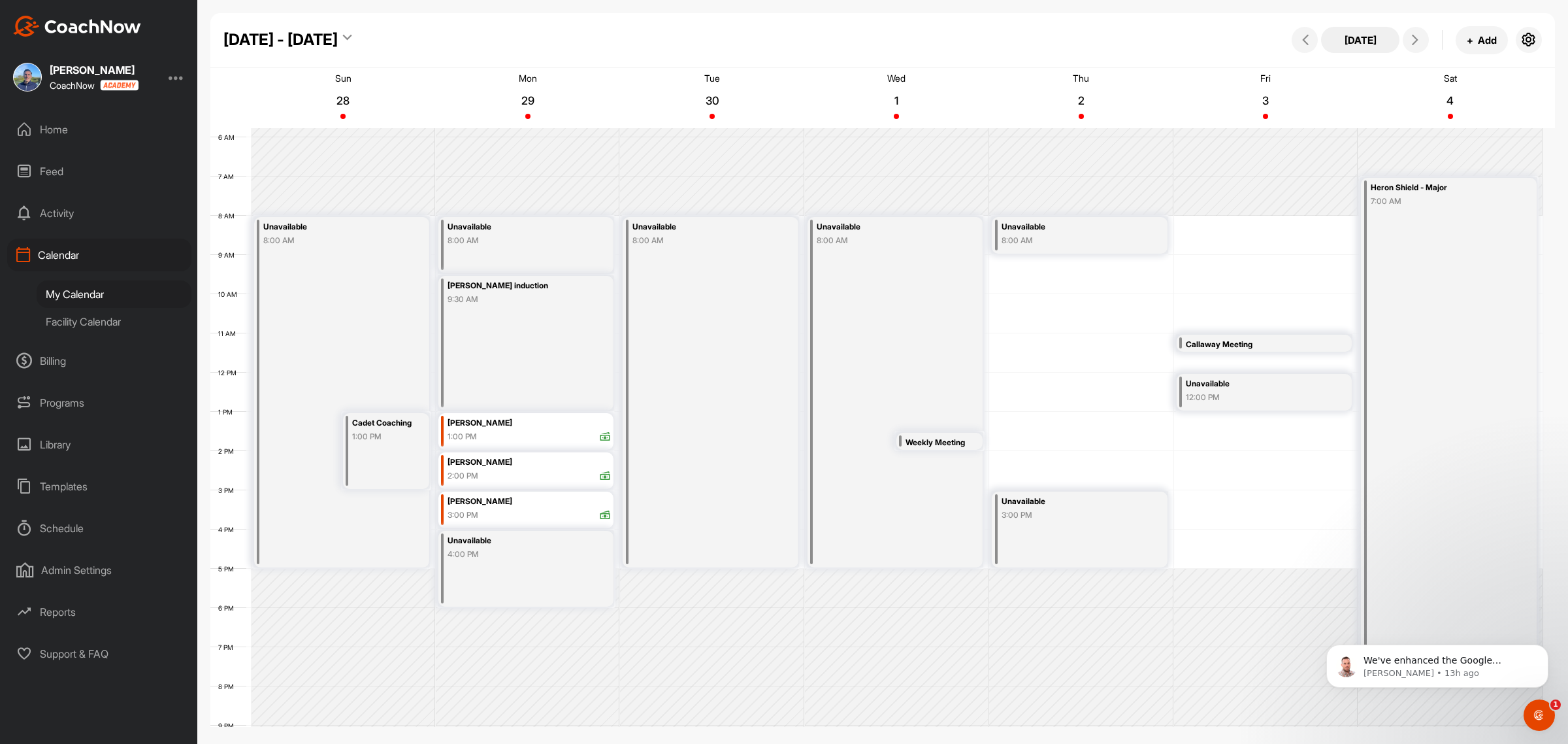
click at [1357, 40] on button "[DATE]" at bounding box center [1360, 40] width 79 height 27
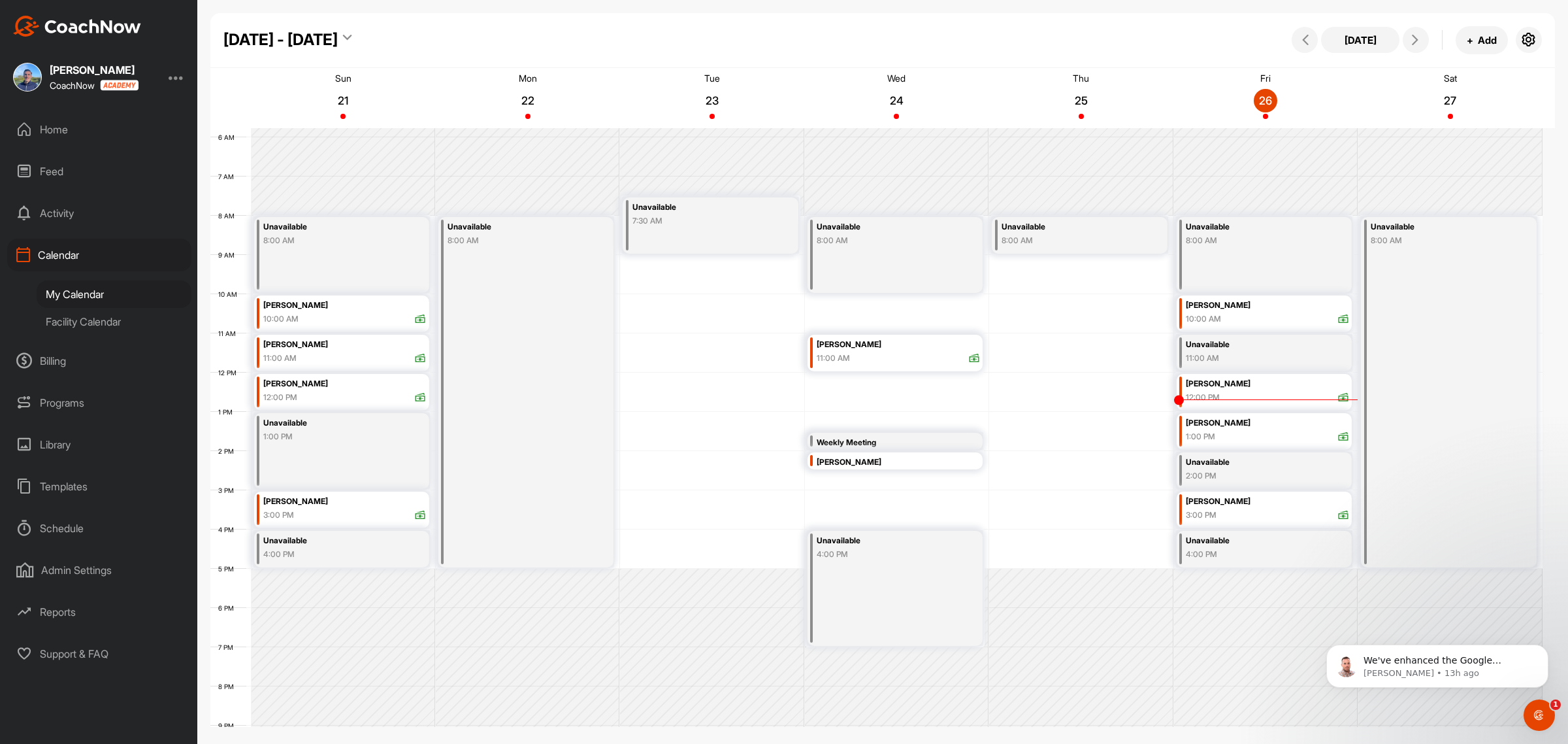
click at [1230, 390] on div "[PERSON_NAME]" at bounding box center [1267, 384] width 163 height 15
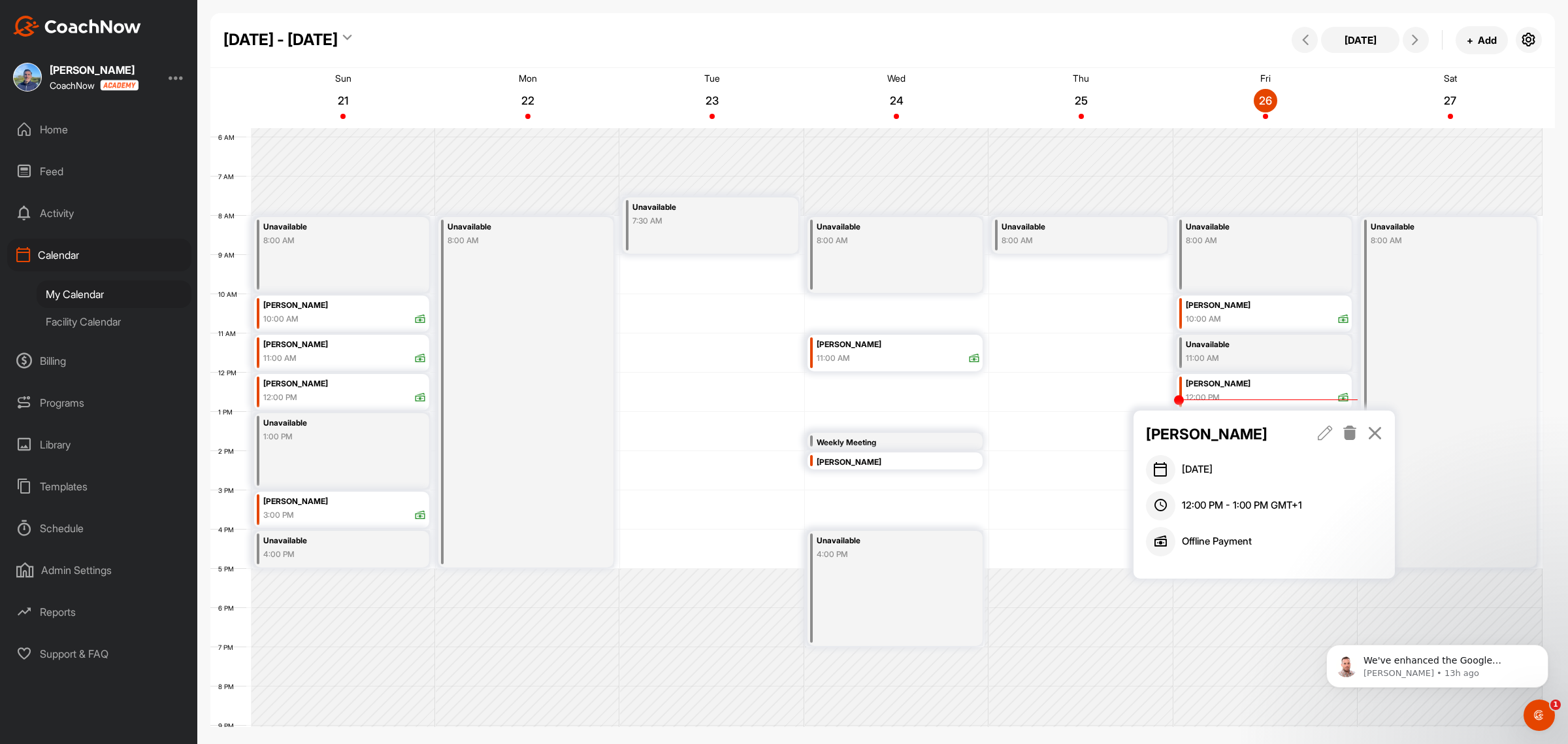
click at [1347, 435] on icon at bounding box center [1349, 432] width 15 height 14
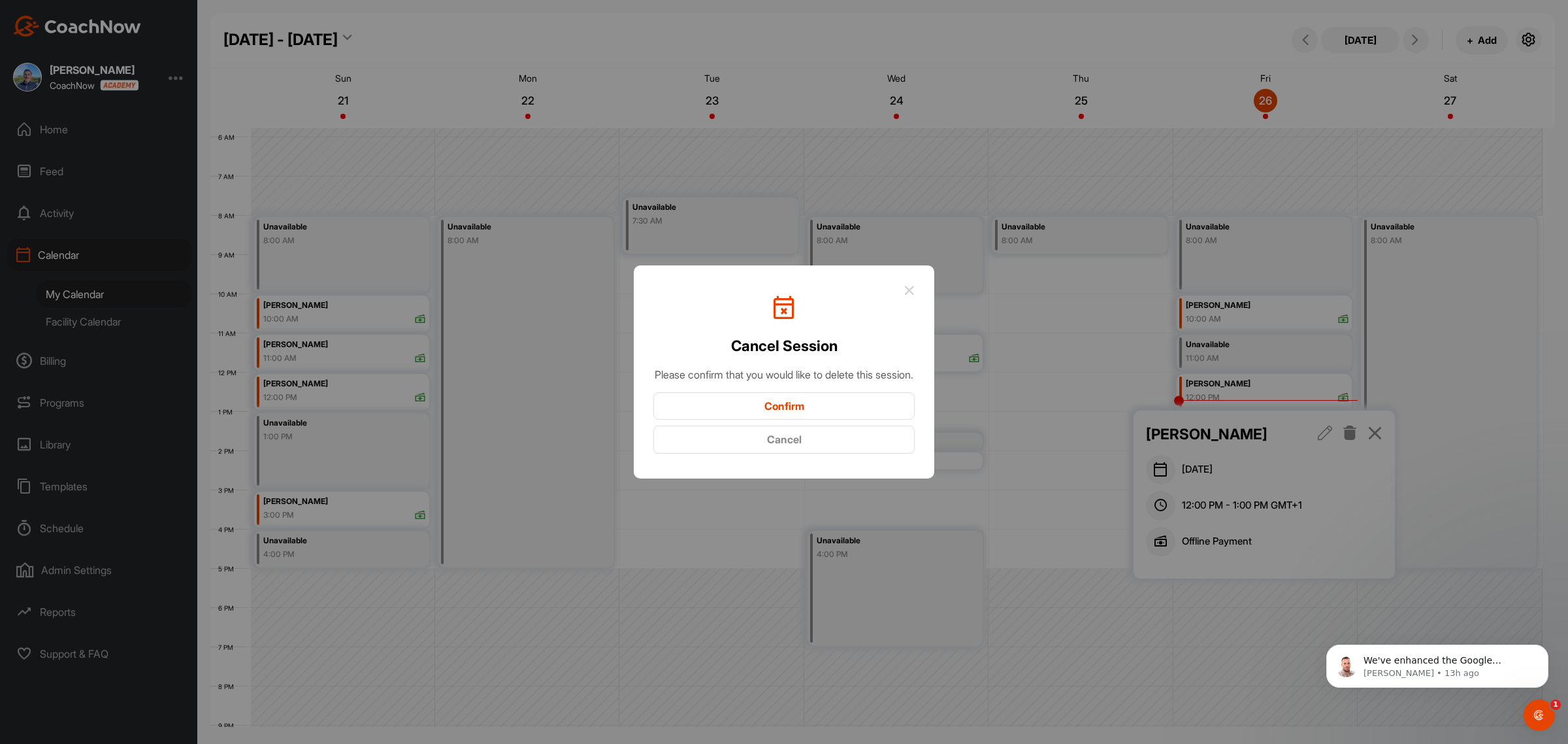
click at [794, 410] on button "Confirm" at bounding box center [784, 407] width 261 height 28
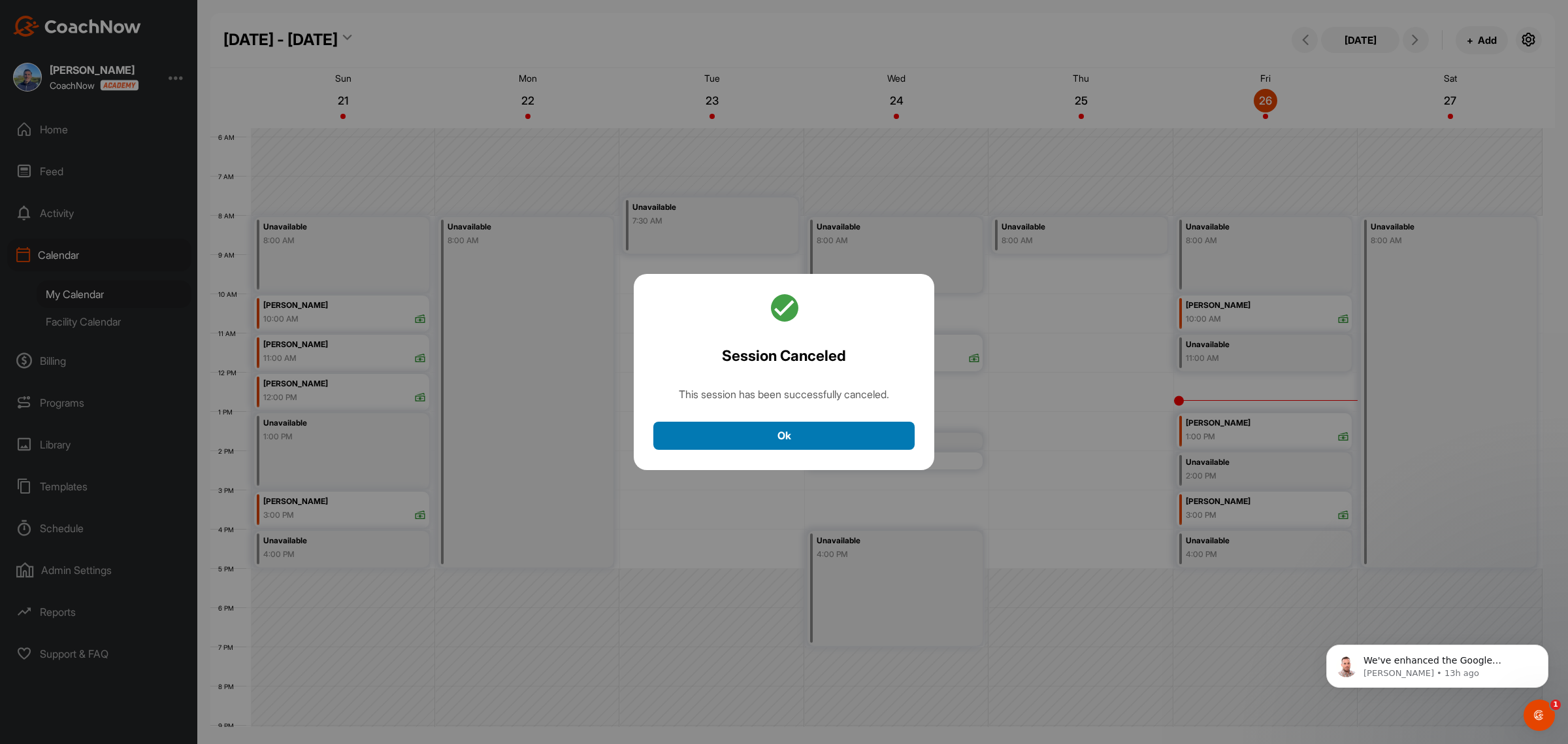
click at [821, 429] on button "Ok" at bounding box center [784, 436] width 261 height 28
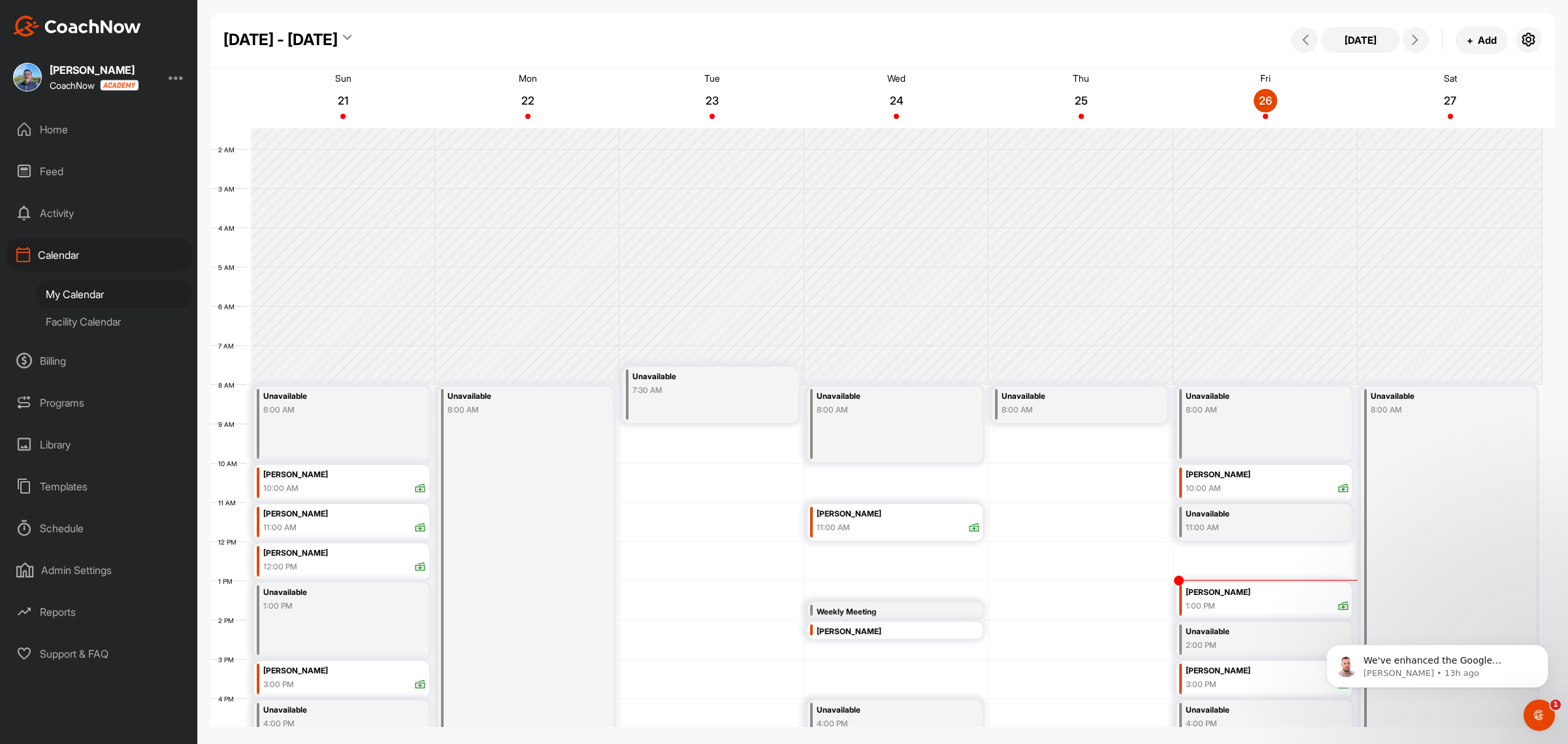
scroll to position [0, 0]
